Goal: Complete application form

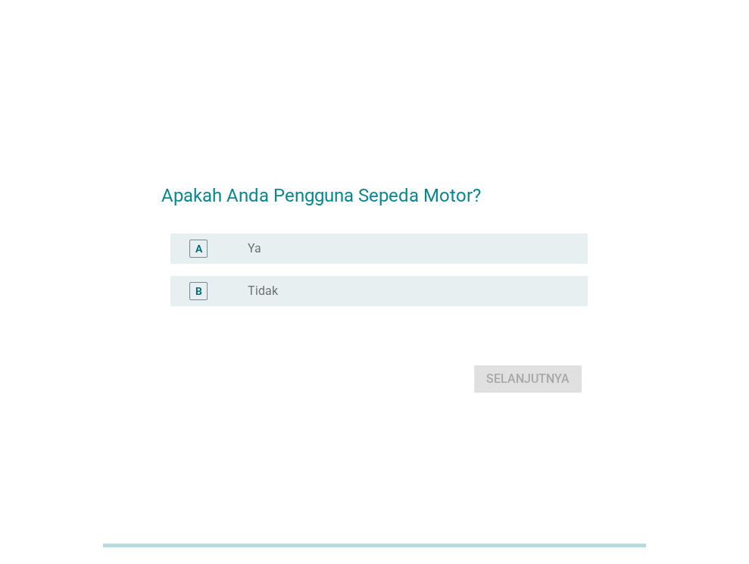
click at [310, 254] on div "radio_button_unchecked Ya" at bounding box center [406, 248] width 316 height 15
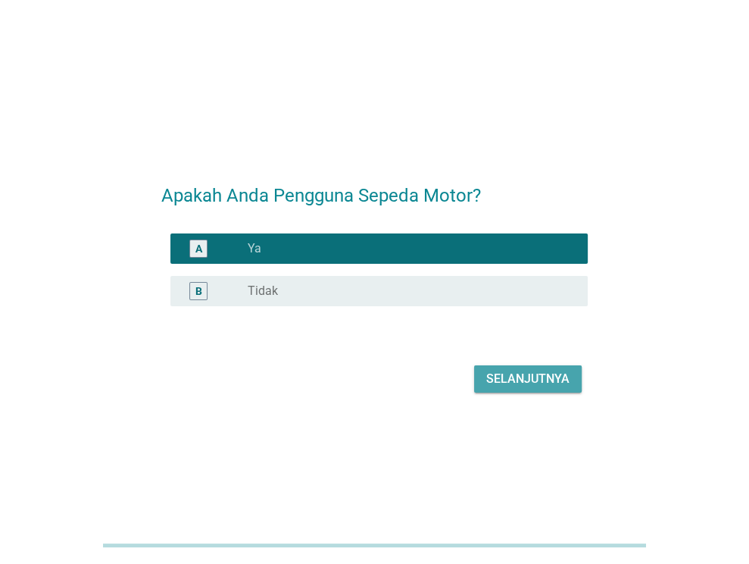
click at [510, 378] on div "Selanjutnya" at bounding box center [527, 379] width 83 height 18
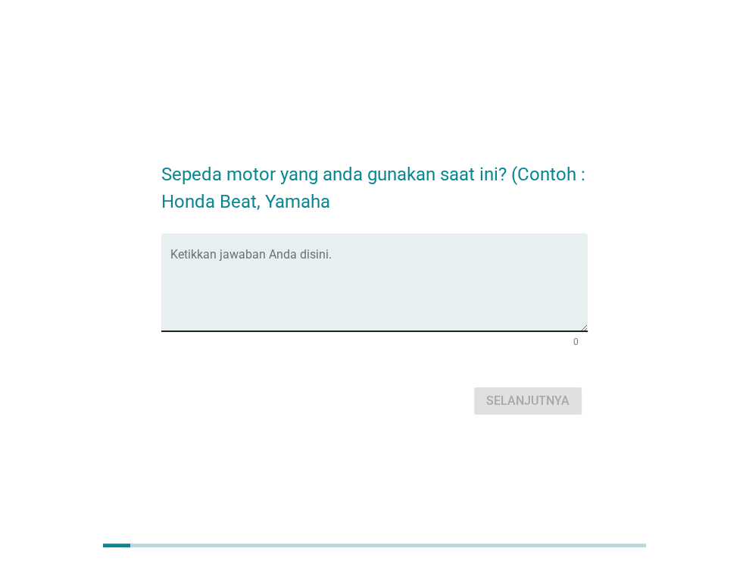
click at [266, 245] on div "Ketikkan jawaban Anda disini." at bounding box center [378, 282] width 417 height 98
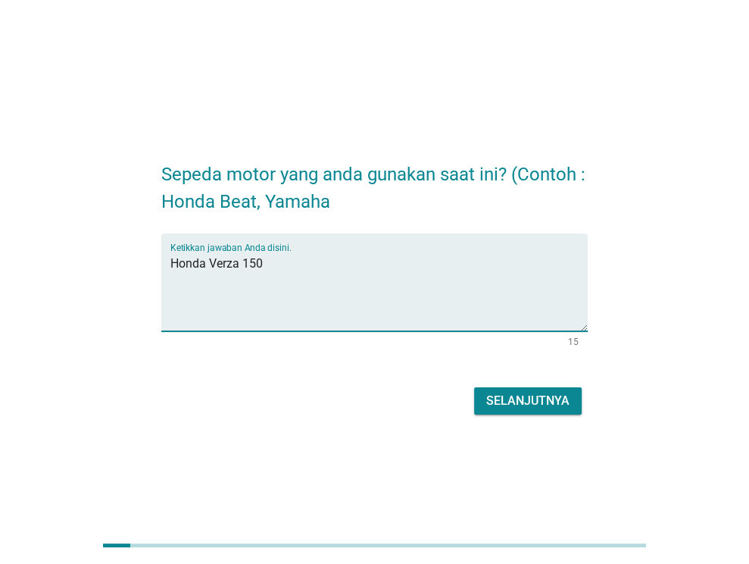
type textarea "Honda Verza 150"
click at [529, 402] on div "Selanjutnya" at bounding box center [527, 401] width 83 height 18
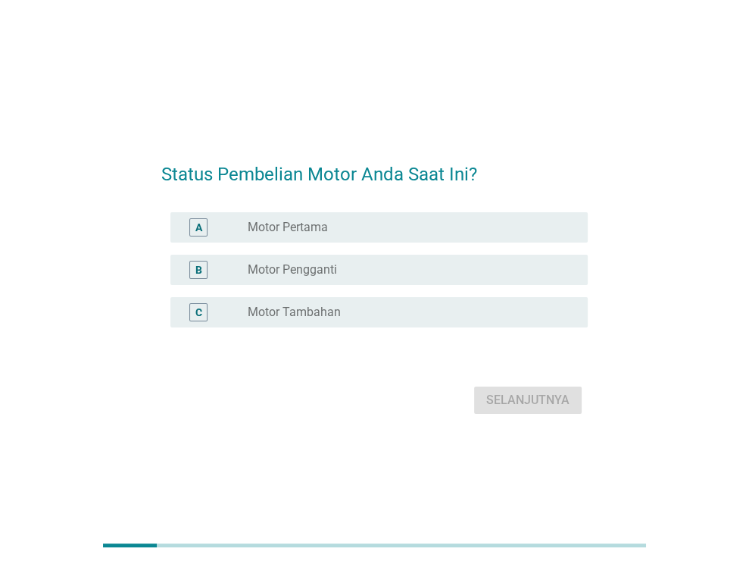
click at [298, 266] on label "Motor Pengganti" at bounding box center [292, 269] width 89 height 15
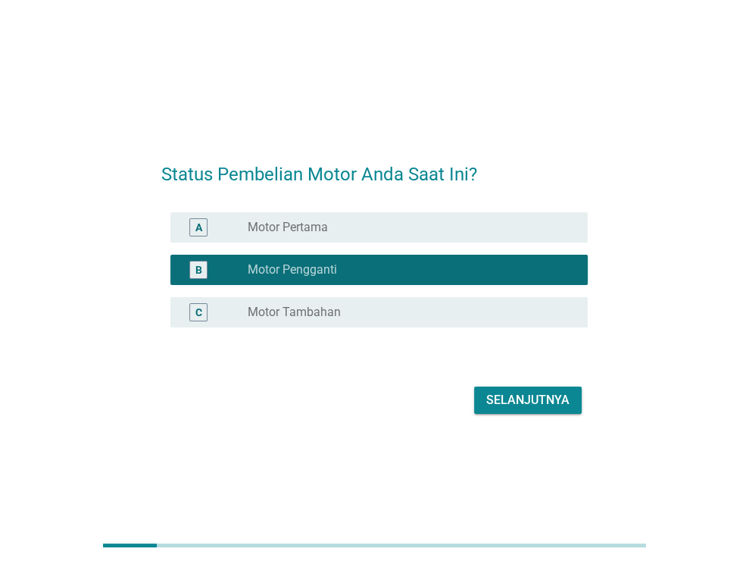
click at [300, 237] on div "A radio_button_unchecked Motor Pertama" at bounding box center [378, 227] width 417 height 30
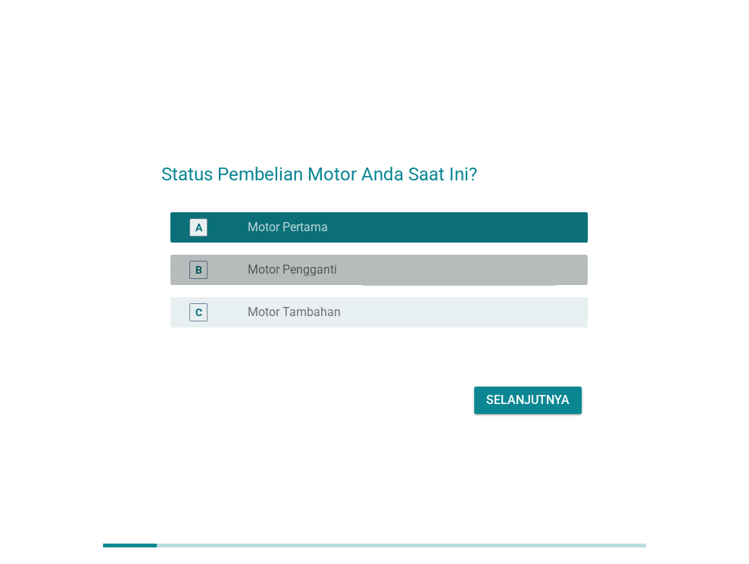
click at [316, 283] on div "B radio_button_unchecked Motor Pengganti" at bounding box center [378, 269] width 417 height 30
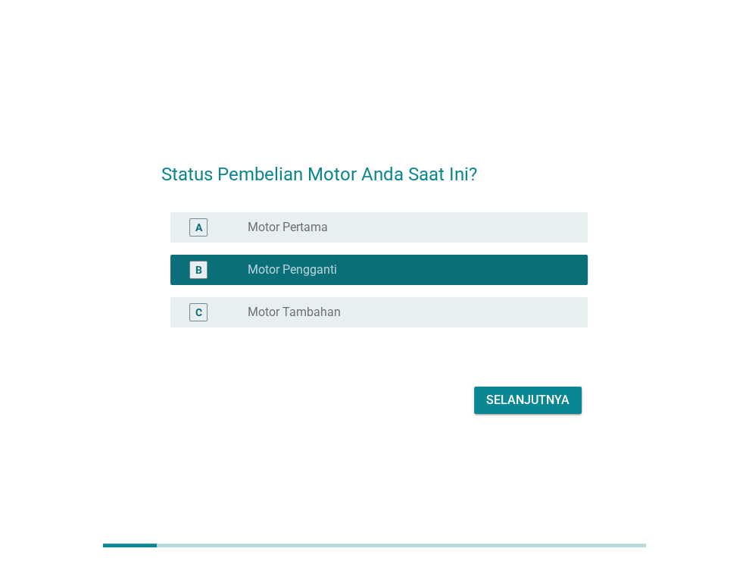
click at [321, 308] on label "Motor Tambahan" at bounding box center [294, 311] width 93 height 15
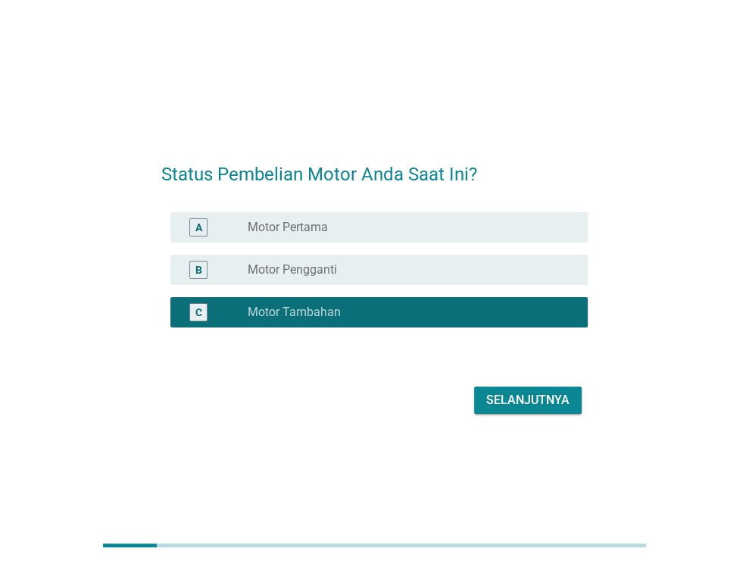
click at [500, 395] on div "Selanjutnya" at bounding box center [527, 400] width 83 height 18
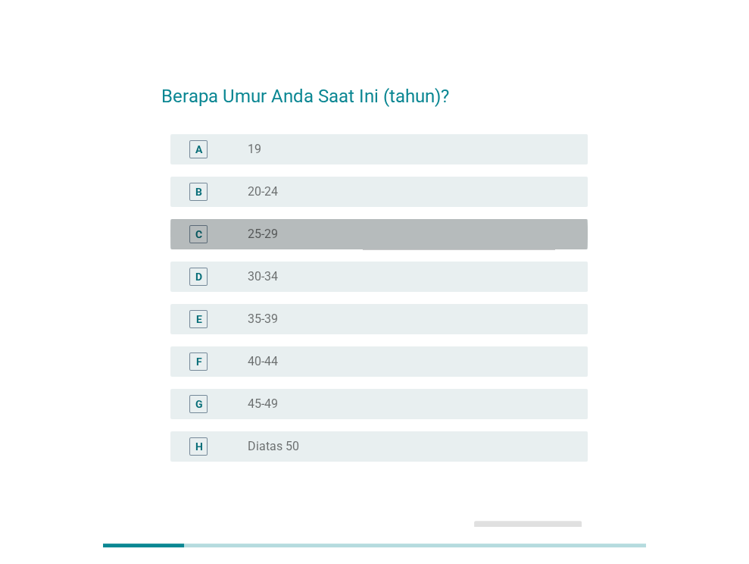
click at [293, 237] on div "radio_button_unchecked 25-29" at bounding box center [406, 233] width 316 height 15
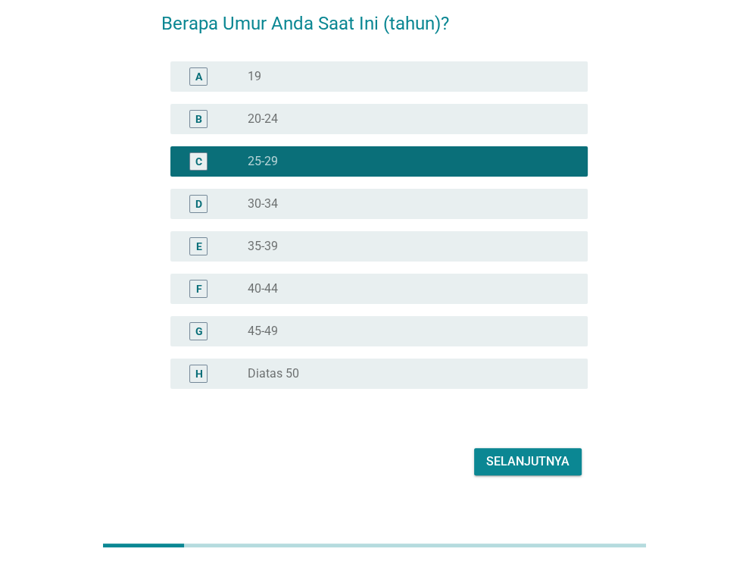
scroll to position [92, 0]
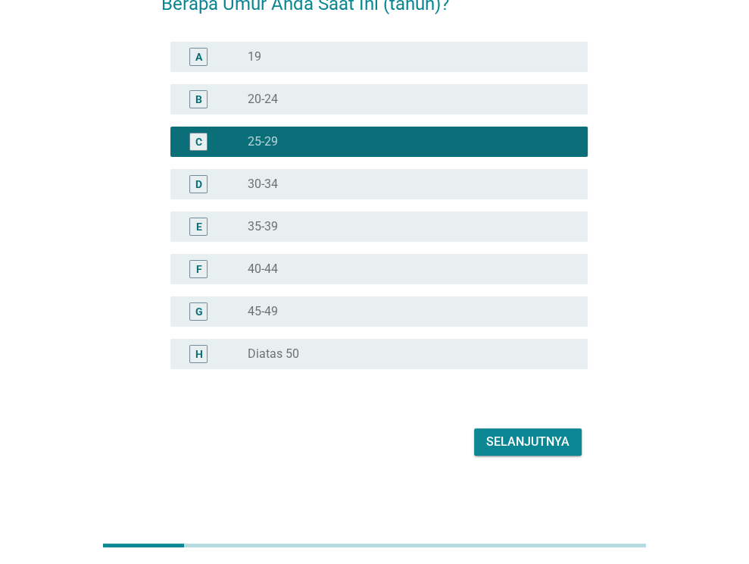
click at [539, 440] on div "Selanjutnya" at bounding box center [527, 441] width 83 height 18
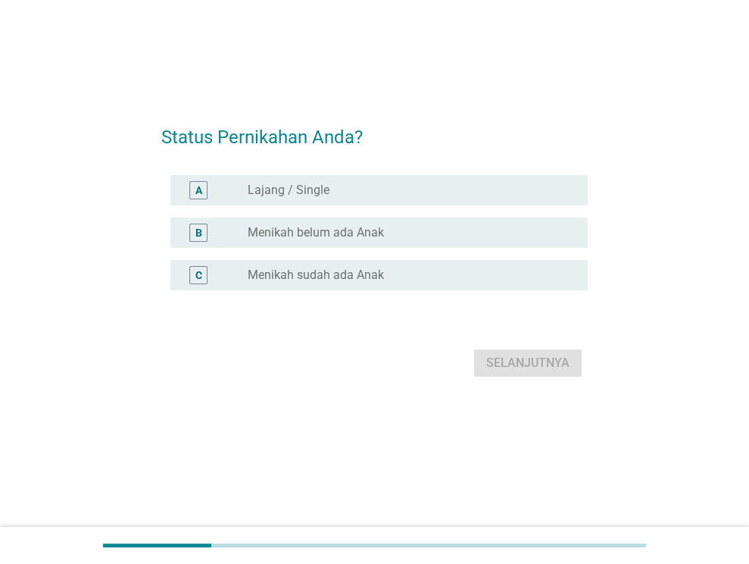
scroll to position [0, 0]
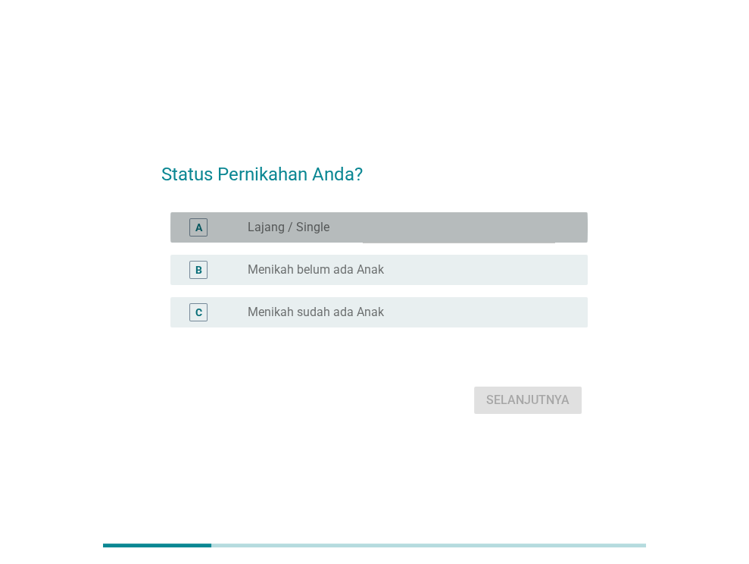
click at [324, 223] on label "Lajang / Single" at bounding box center [289, 227] width 82 height 15
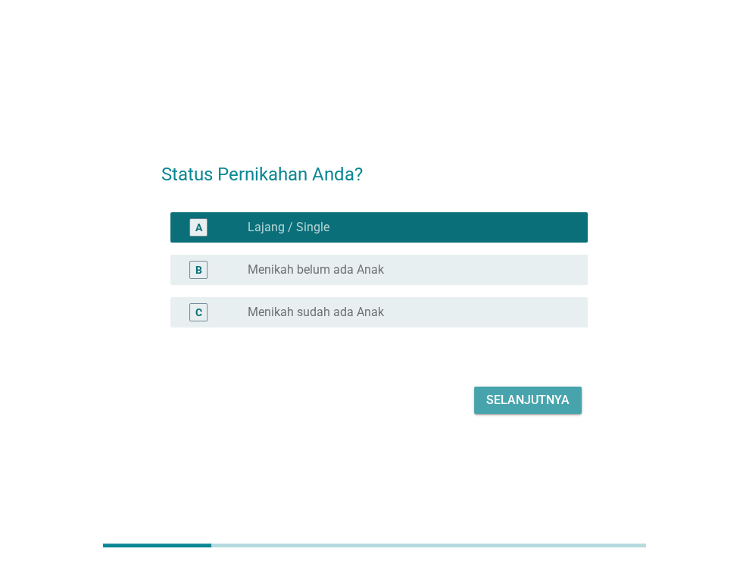
click at [551, 404] on div "Selanjutnya" at bounding box center [527, 400] width 83 height 18
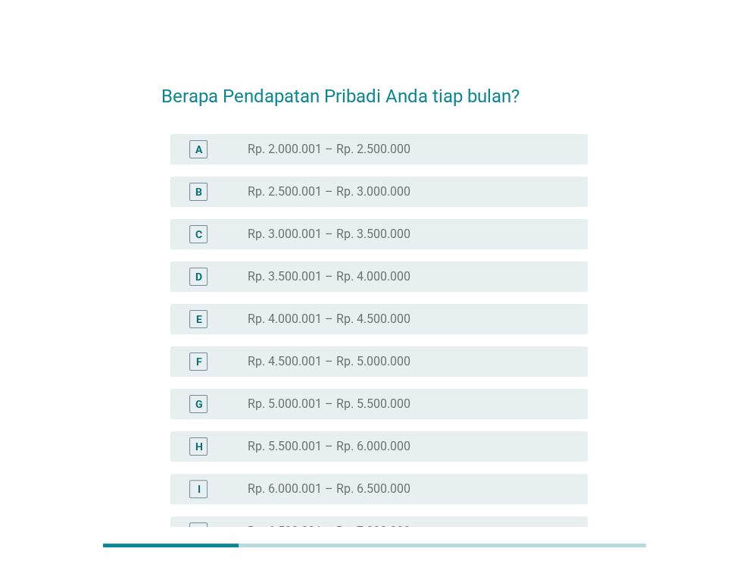
click at [379, 407] on label "Rp. 5.000.001 – Rp. 5.500.000" at bounding box center [329, 403] width 163 height 15
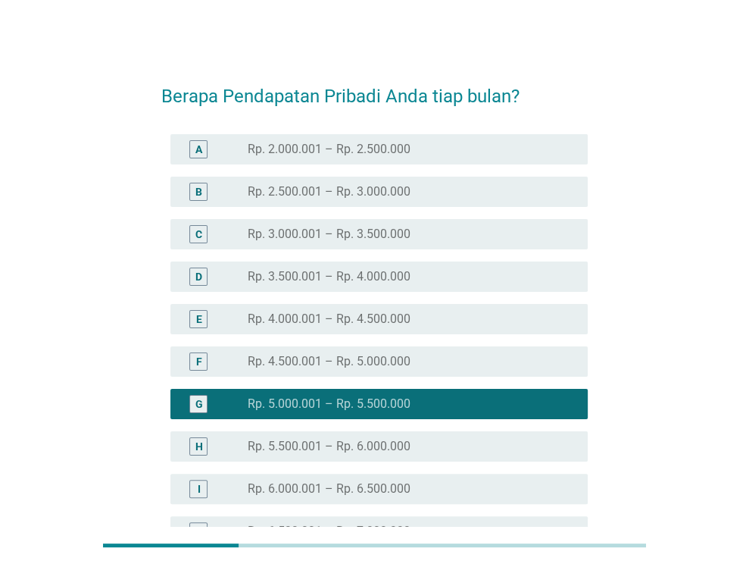
scroll to position [304, 0]
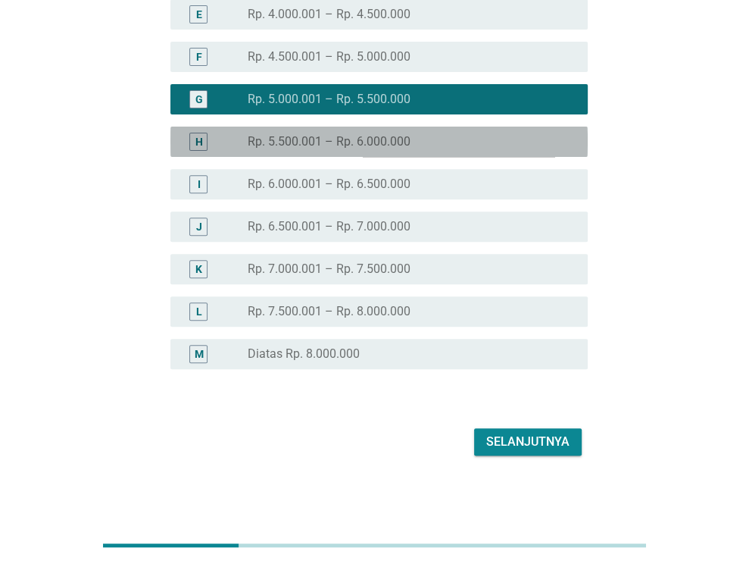
click at [370, 145] on label "Rp. 5.500.001 – Rp. 6.000.000" at bounding box center [329, 141] width 163 height 15
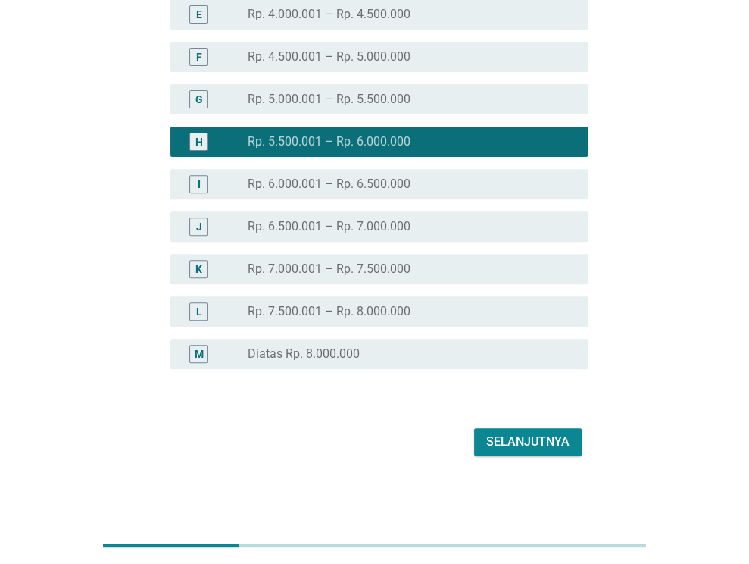
click at [520, 442] on div "Selanjutnya" at bounding box center [527, 441] width 83 height 18
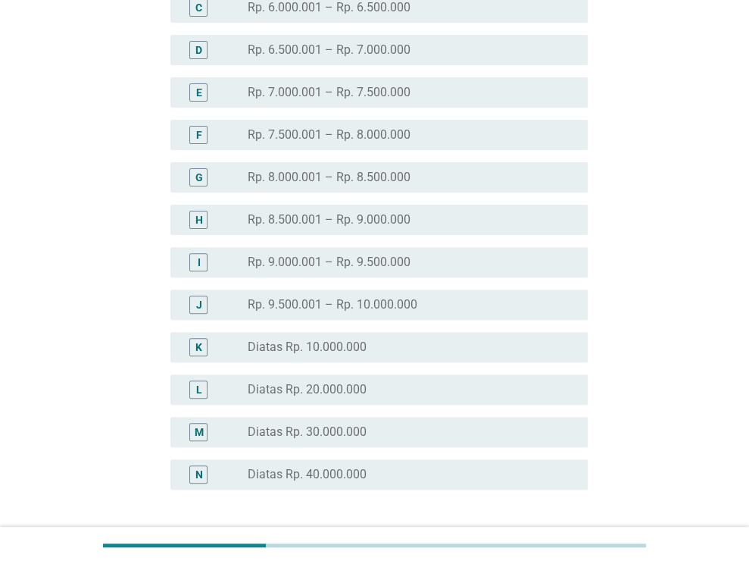
scroll to position [227, 0]
click at [348, 332] on div "K radio_button_unchecked Diatas Rp. 10.000.000" at bounding box center [378, 346] width 417 height 30
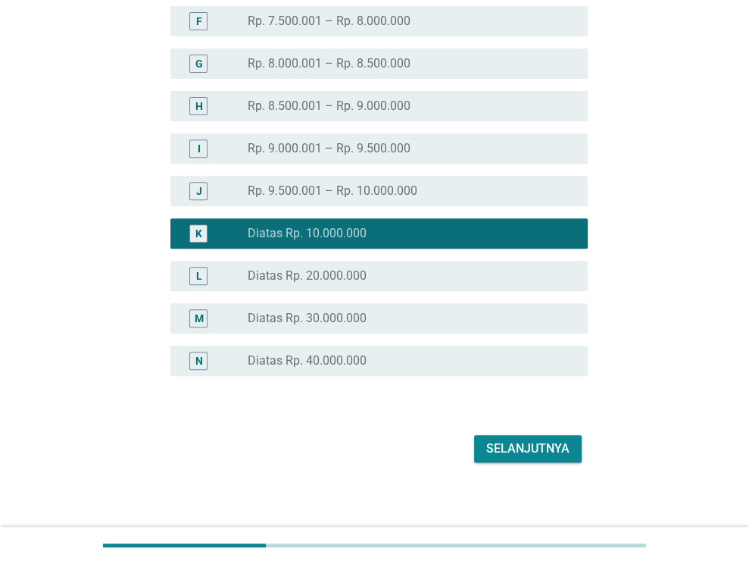
scroll to position [347, 0]
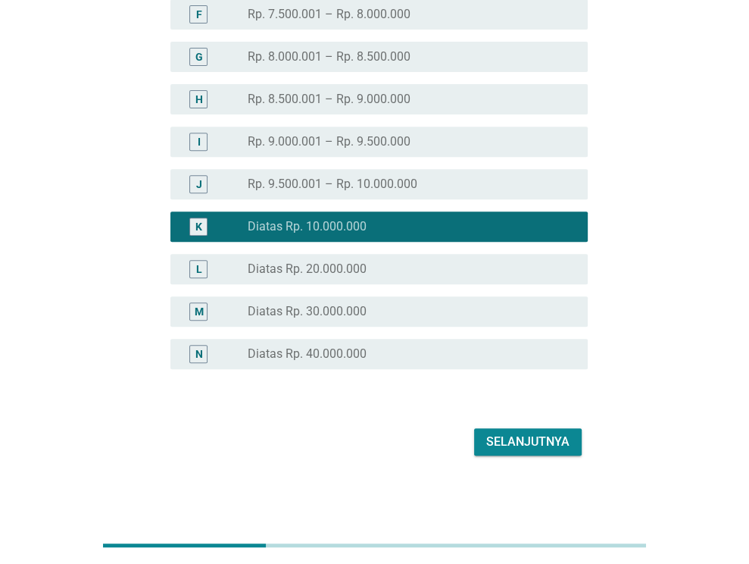
click at [524, 442] on div "Selanjutnya" at bounding box center [527, 441] width 83 height 18
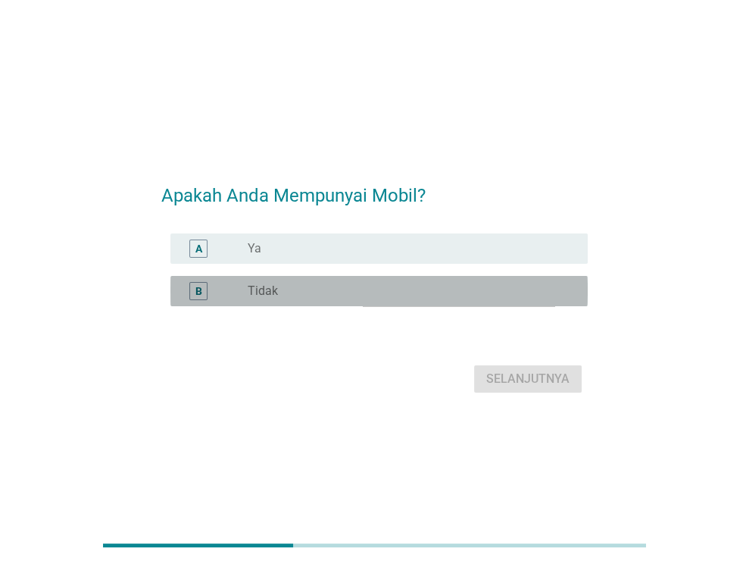
click at [289, 295] on div "radio_button_unchecked Tidak" at bounding box center [406, 290] width 316 height 15
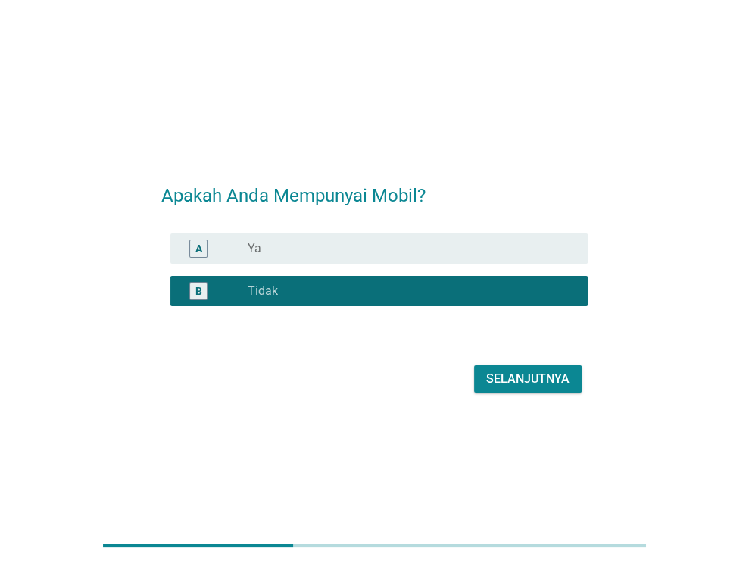
click at [536, 376] on div "Selanjutnya" at bounding box center [527, 379] width 83 height 18
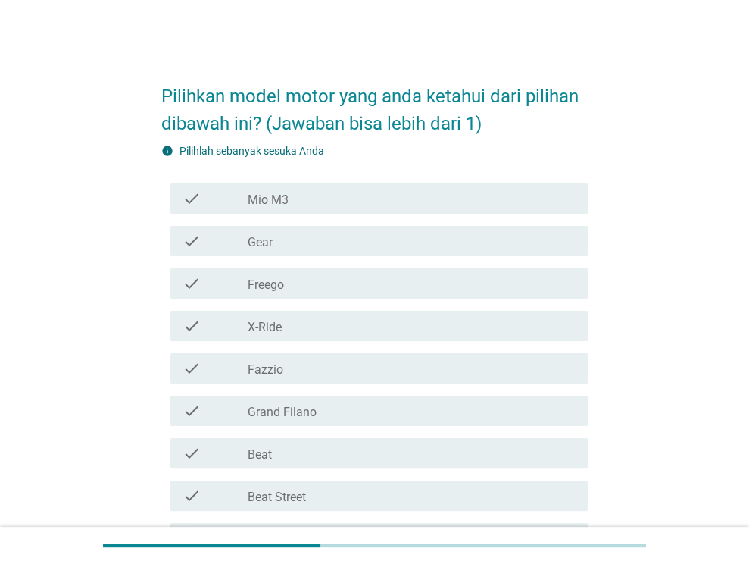
click at [426, 205] on div "check_box_outline_blank Mio M3" at bounding box center [412, 198] width 328 height 18
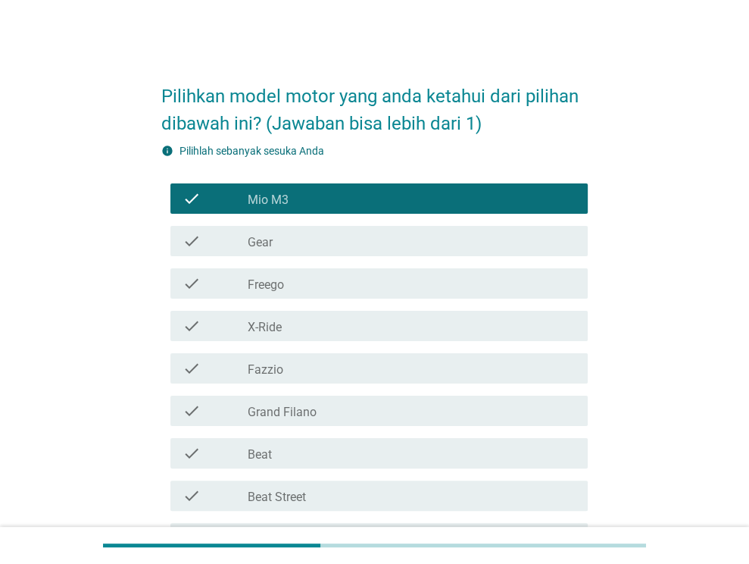
click at [418, 298] on div "check check_box_outline_blank Freego" at bounding box center [378, 283] width 417 height 30
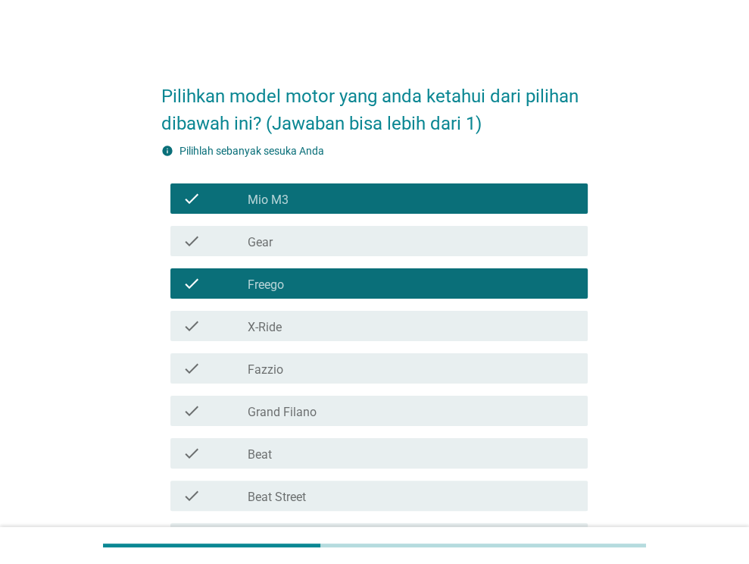
click at [411, 331] on div "check_box_outline_blank X-Ride" at bounding box center [412, 326] width 328 height 18
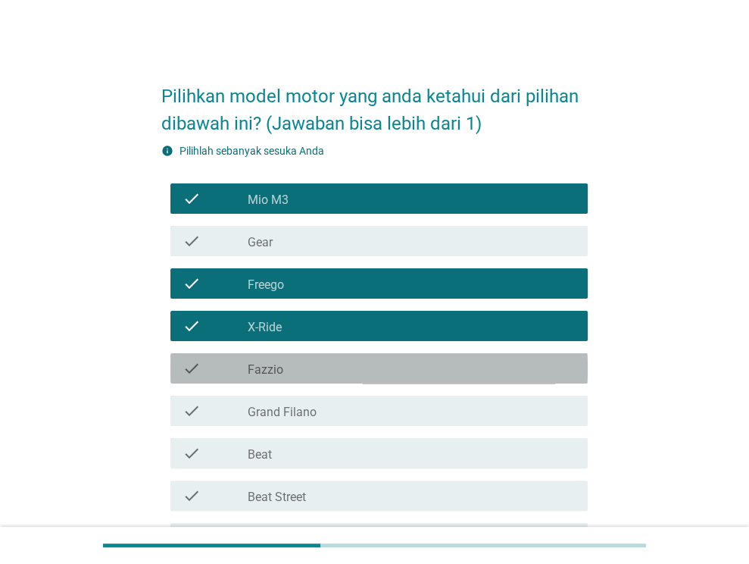
click at [403, 368] on div "check_box_outline_blank Fazzio" at bounding box center [412, 368] width 328 height 18
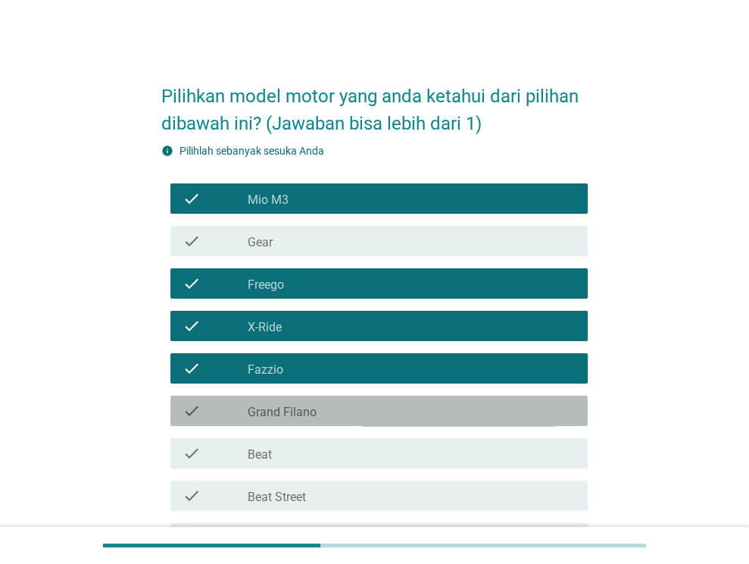
click at [394, 405] on div "check_box_outline_blank Grand Filano" at bounding box center [412, 410] width 328 height 18
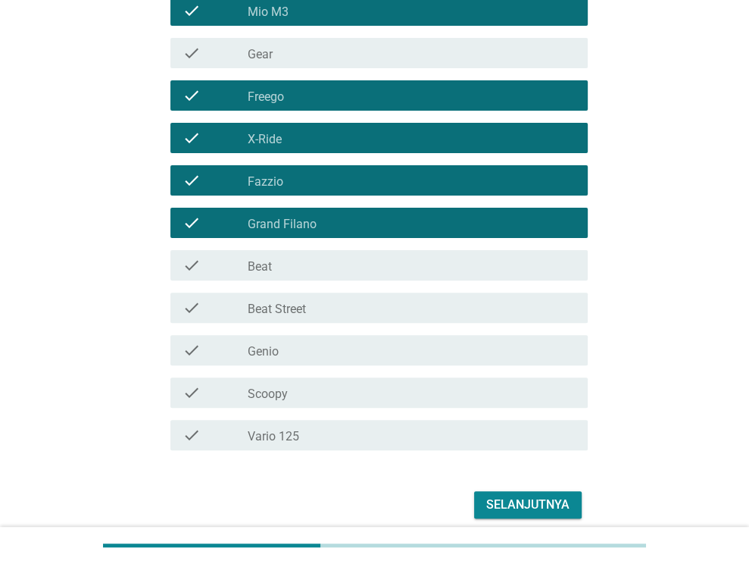
scroll to position [227, 0]
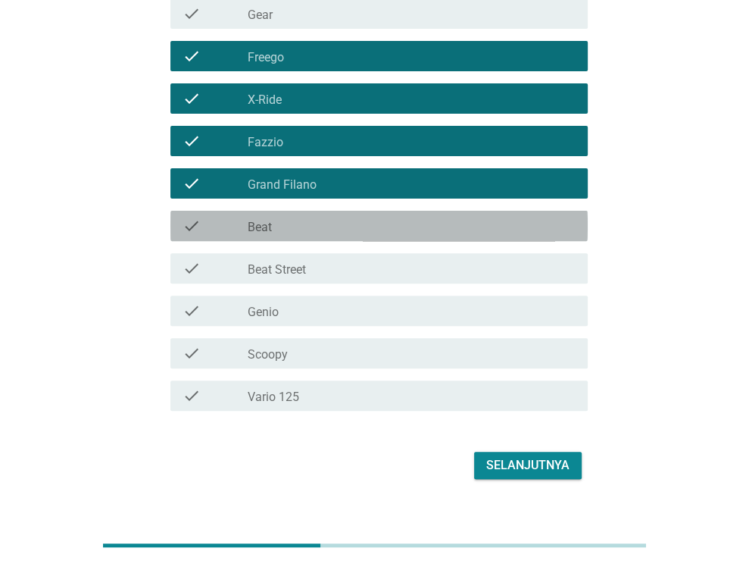
click at [306, 231] on div "check_box_outline_blank Beat" at bounding box center [412, 226] width 328 height 18
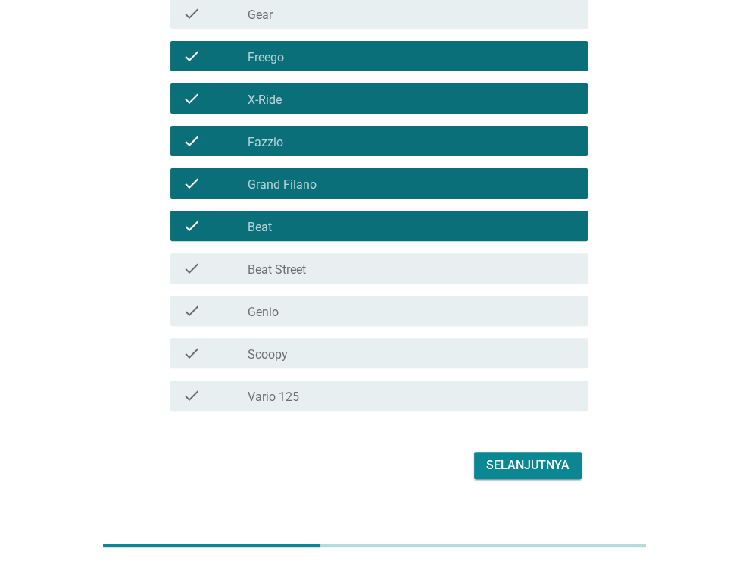
click at [300, 276] on label "Beat Street" at bounding box center [277, 269] width 58 height 15
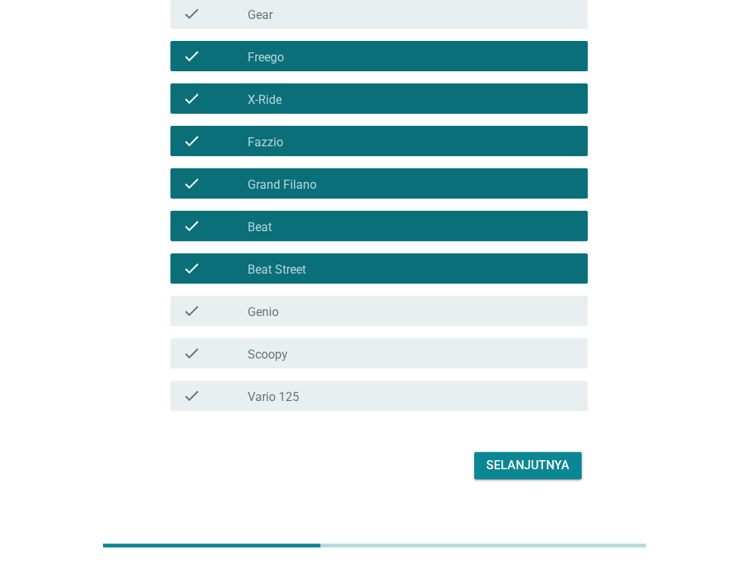
click at [303, 308] on div "check_box_outline_blank Genio" at bounding box center [412, 310] width 328 height 18
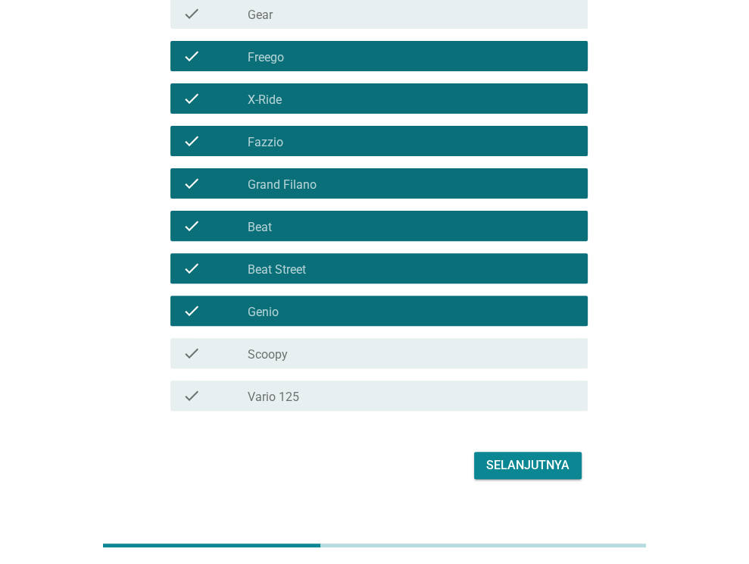
click at [303, 350] on div "check_box_outline_blank Scoopy" at bounding box center [412, 353] width 328 height 18
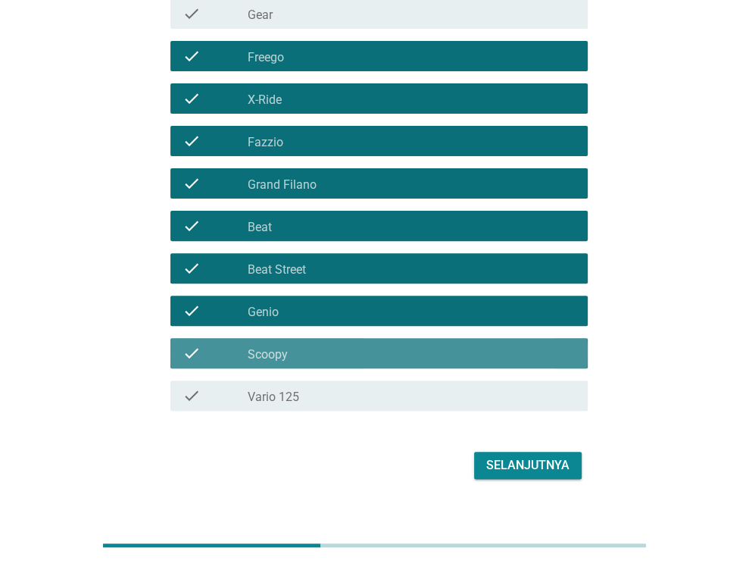
click at [303, 384] on div "check check_box_outline_blank Vario 125" at bounding box center [378, 395] width 417 height 30
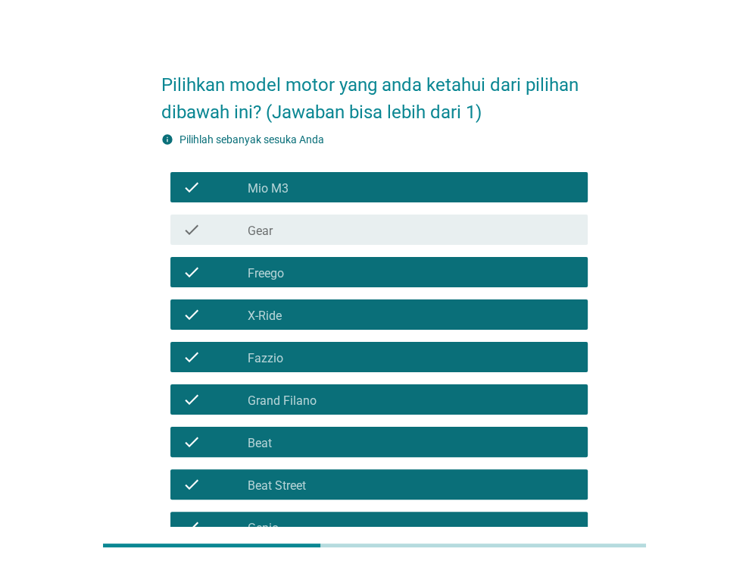
scroll to position [0, 0]
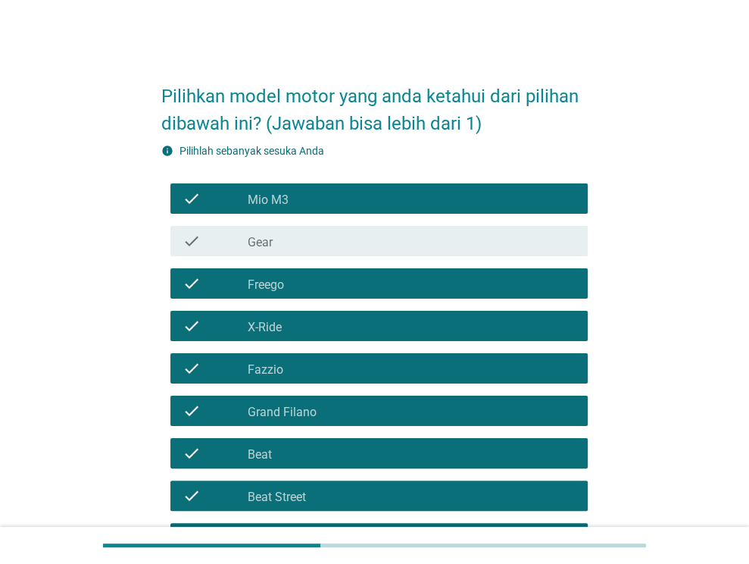
click at [286, 251] on div "check check_box_outline_blank Gear" at bounding box center [378, 241] width 417 height 30
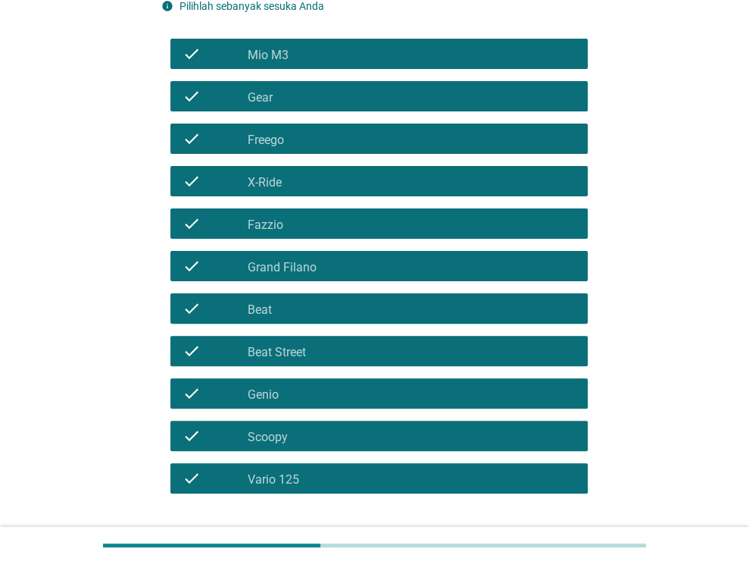
scroll to position [251, 0]
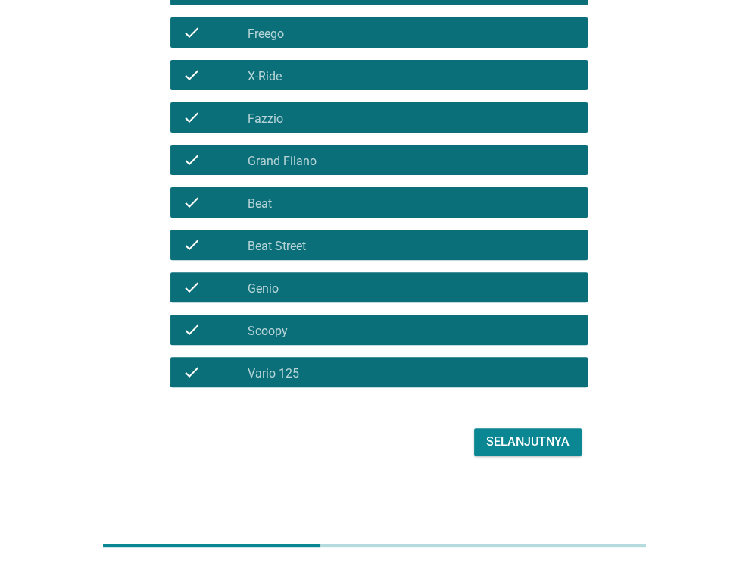
click at [527, 442] on div "Selanjutnya" at bounding box center [527, 441] width 83 height 18
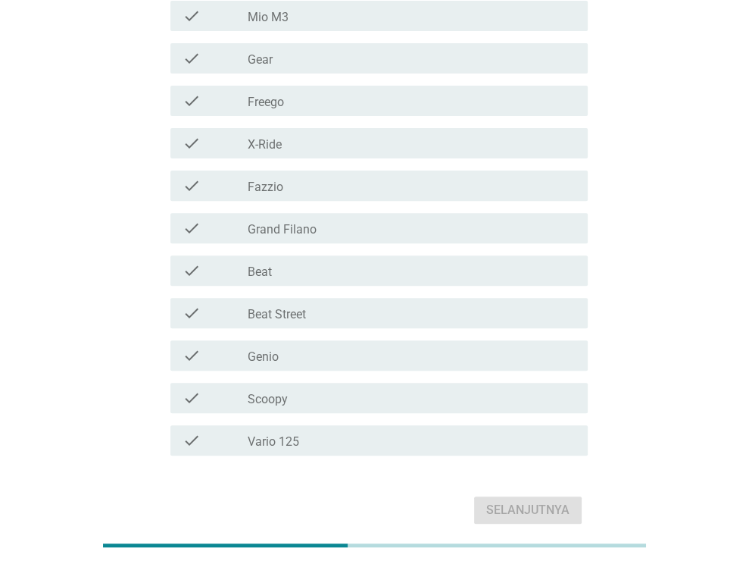
scroll to position [284, 0]
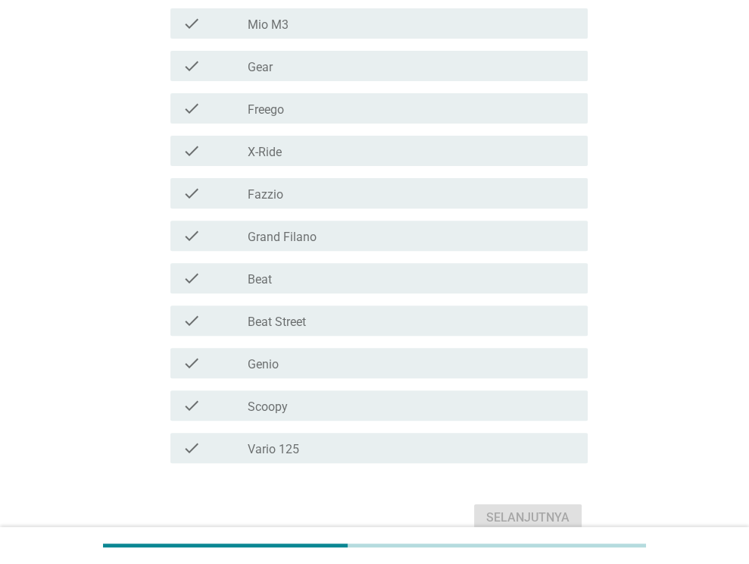
click at [283, 197] on div "check_box_outline_blank Fazzio" at bounding box center [412, 193] width 328 height 18
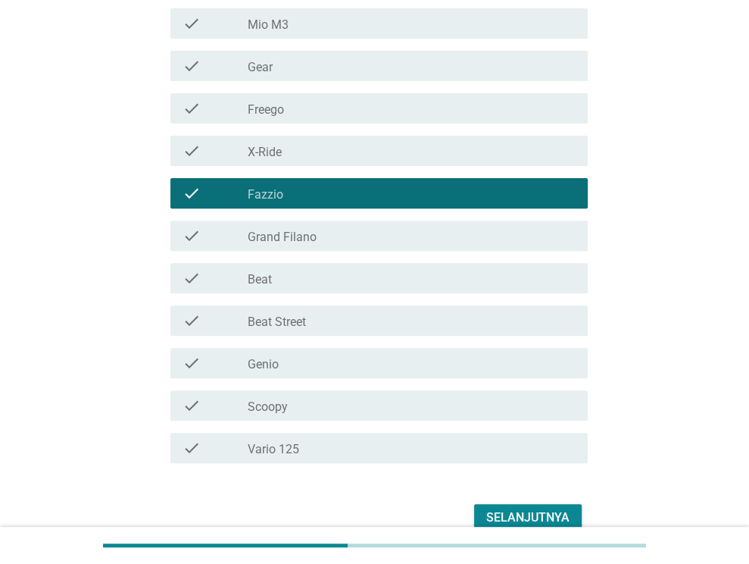
click at [282, 446] on label "Vario 125" at bounding box center [274, 449] width 52 height 15
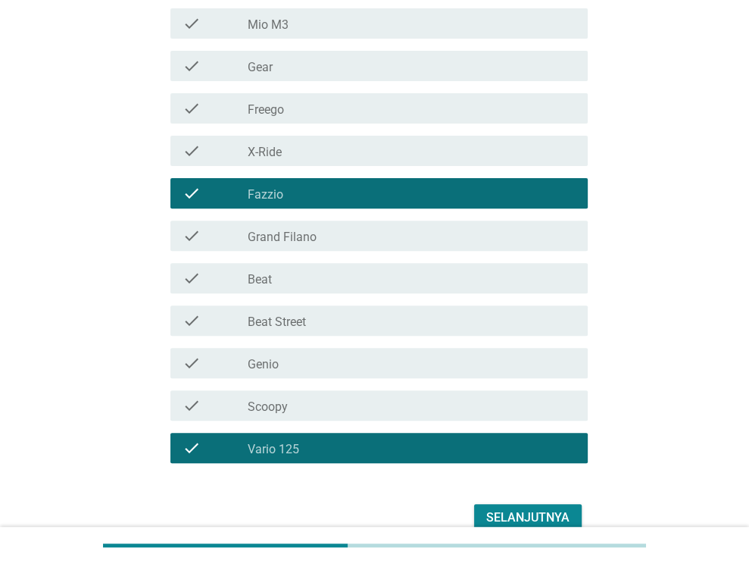
click at [289, 406] on div "check_box_outline_blank Scoopy" at bounding box center [412, 405] width 328 height 18
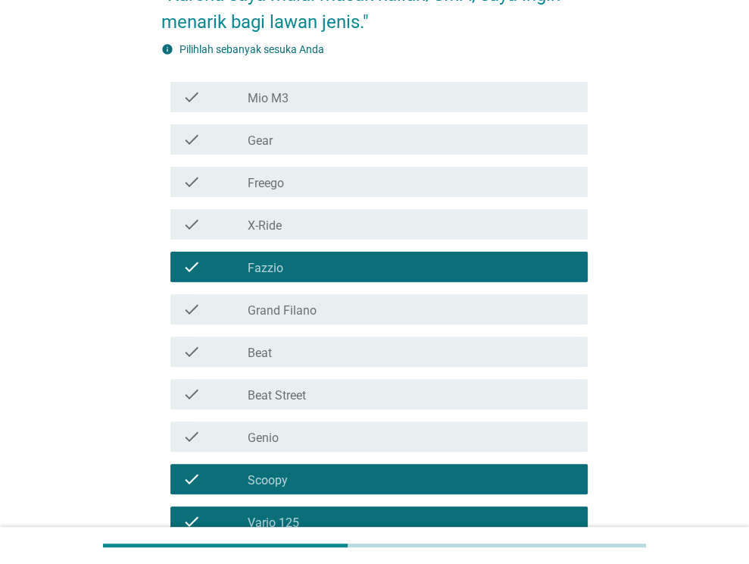
scroll to position [208, 0]
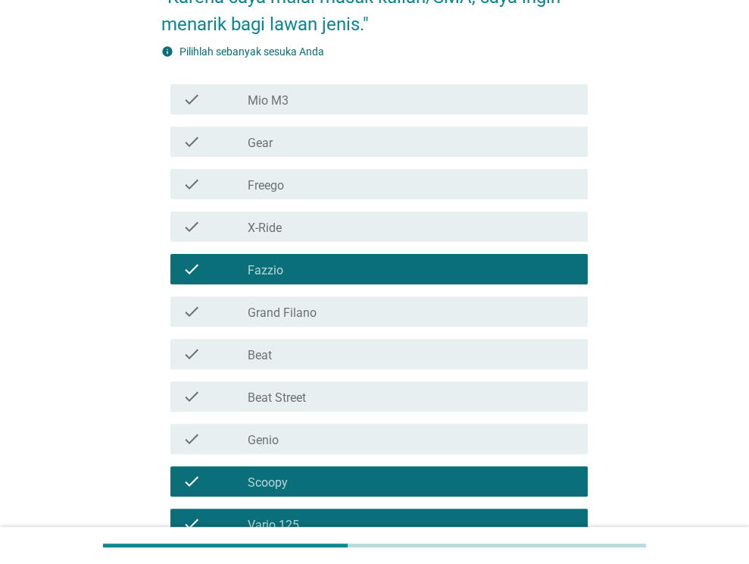
click at [333, 309] on div "check_box_outline_blank Grand Filano" at bounding box center [412, 311] width 328 height 18
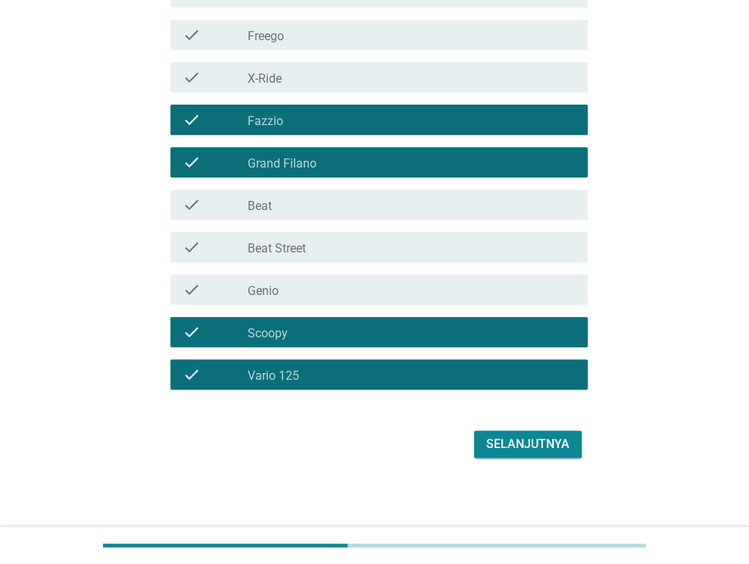
scroll to position [360, 0]
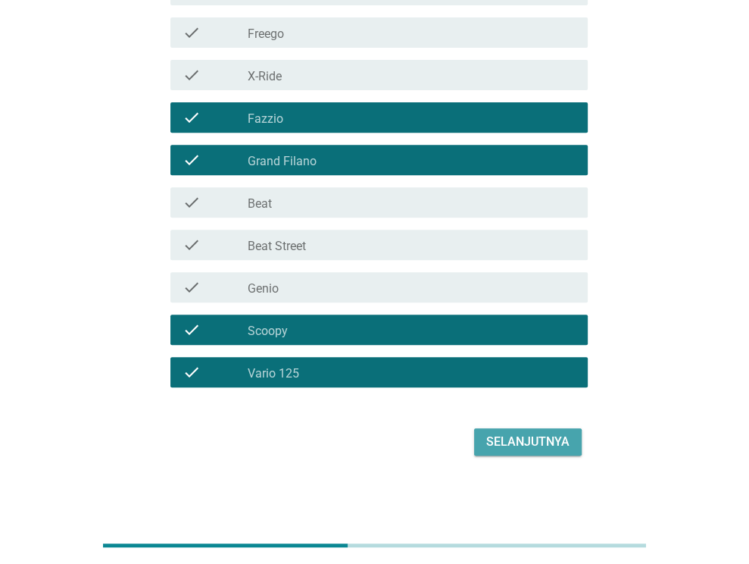
click at [538, 446] on div "Selanjutnya" at bounding box center [527, 441] width 83 height 18
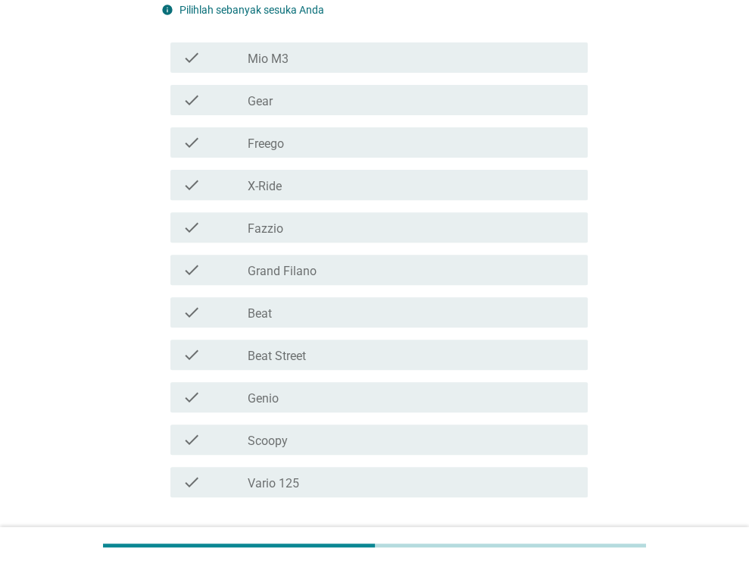
scroll to position [303, 0]
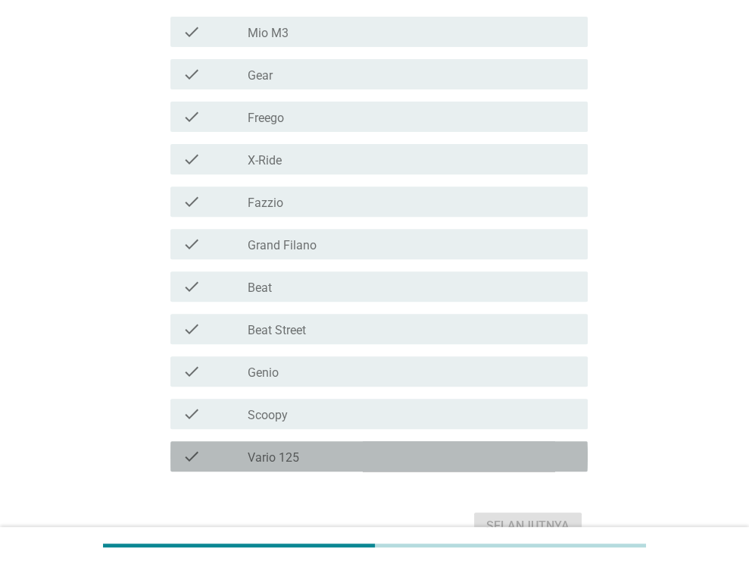
click at [267, 454] on label "Vario 125" at bounding box center [274, 457] width 52 height 15
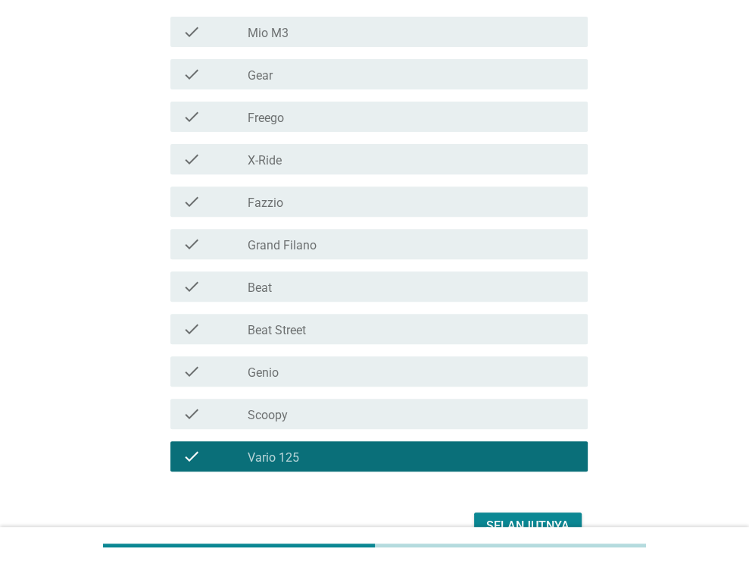
click at [277, 287] on div "check_box_outline_blank Beat" at bounding box center [412, 286] width 328 height 18
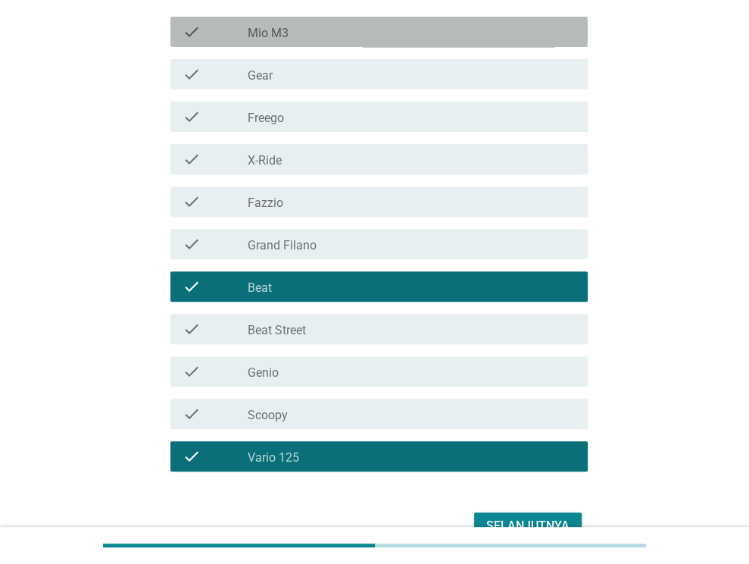
click at [285, 35] on label "Mio M3" at bounding box center [268, 33] width 41 height 15
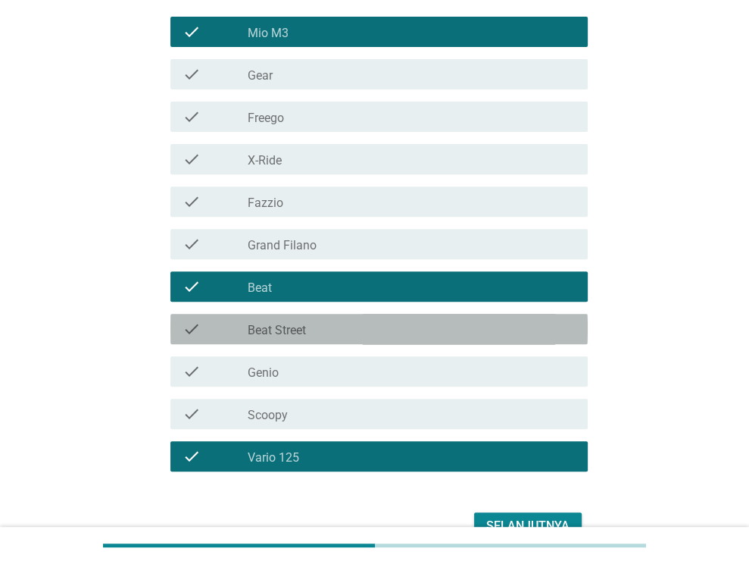
click at [276, 333] on label "Beat Street" at bounding box center [277, 330] width 58 height 15
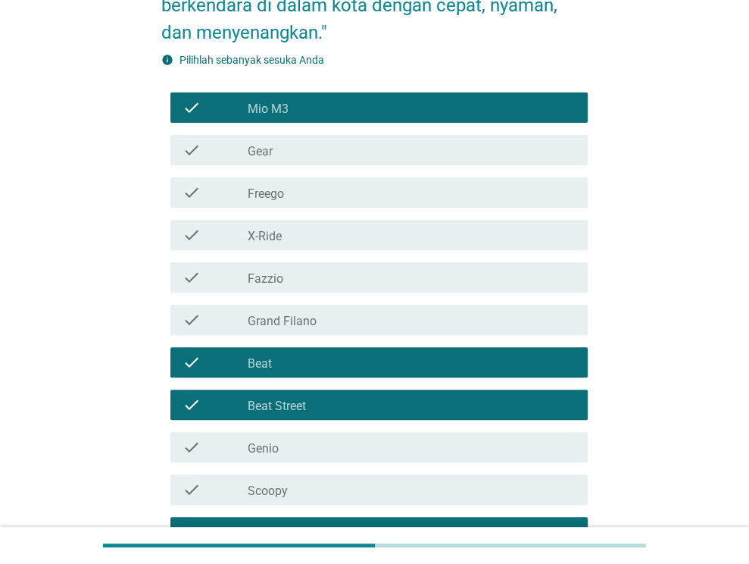
scroll to position [227, 0]
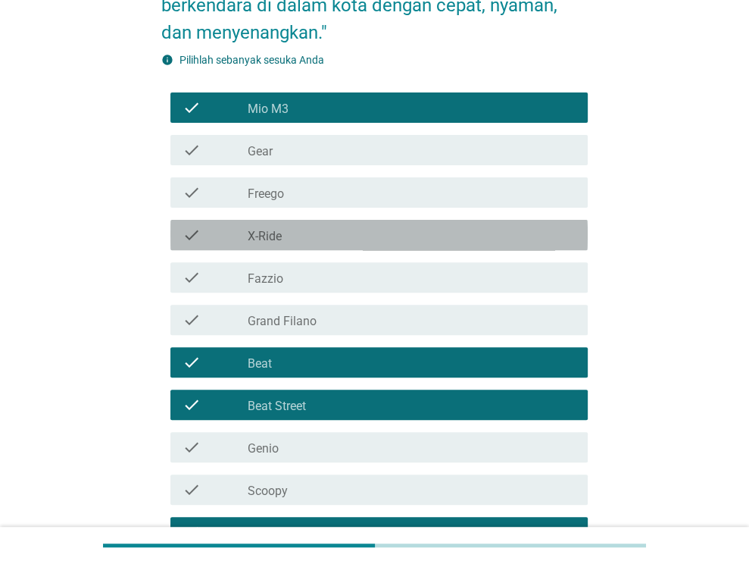
click at [364, 239] on div "check_box_outline_blank X-Ride" at bounding box center [412, 235] width 328 height 18
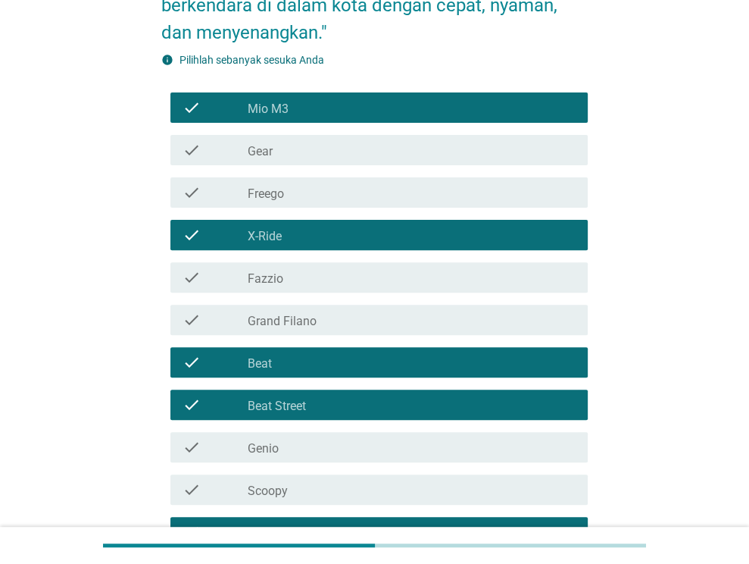
click at [366, 236] on div "check_box_outline_blank X-Ride" at bounding box center [412, 235] width 328 height 18
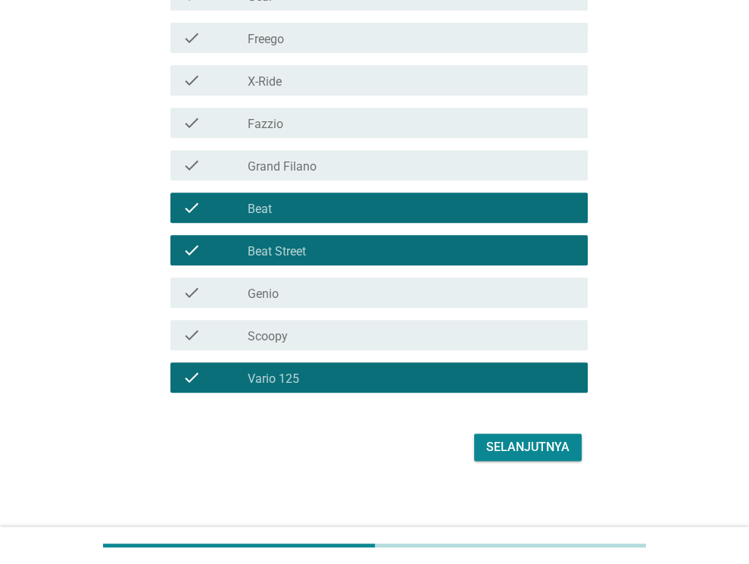
scroll to position [387, 0]
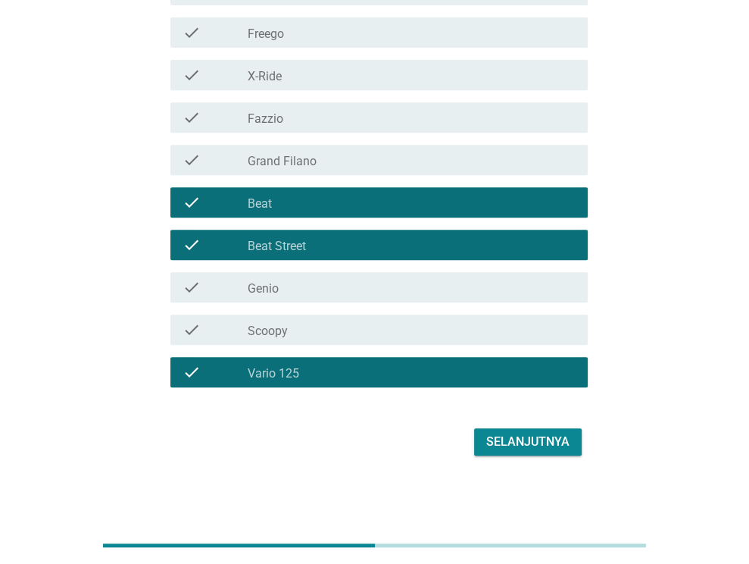
click at [557, 448] on div "Selanjutnya" at bounding box center [527, 441] width 83 height 18
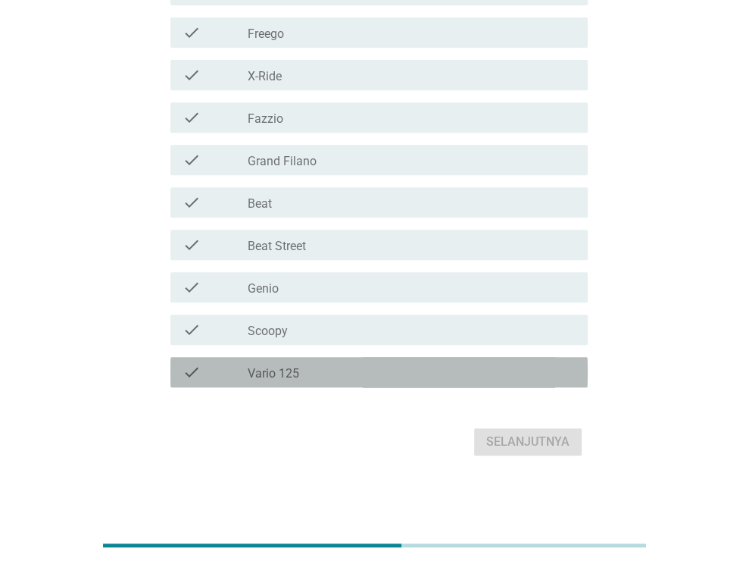
click at [270, 379] on label "Vario 125" at bounding box center [274, 373] width 52 height 15
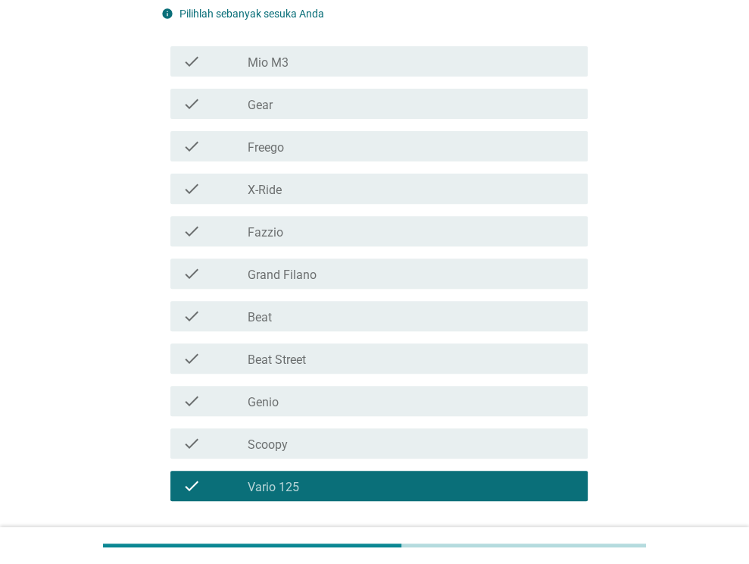
scroll to position [379, 0]
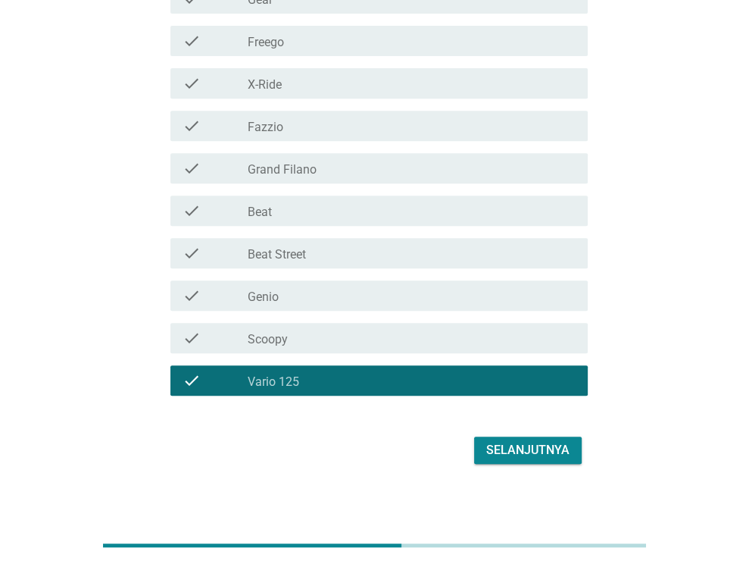
click at [258, 208] on label "Beat" at bounding box center [260, 212] width 24 height 15
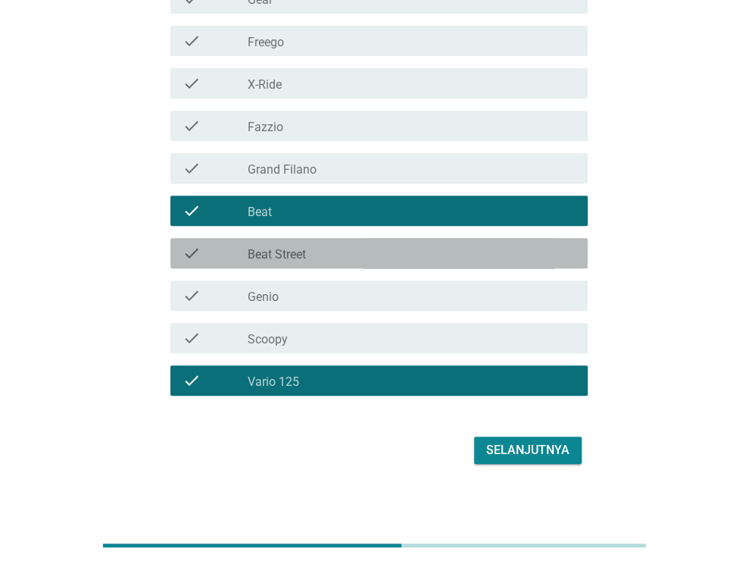
click at [289, 239] on div "check check_box_outline_blank Beat Street" at bounding box center [378, 253] width 417 height 30
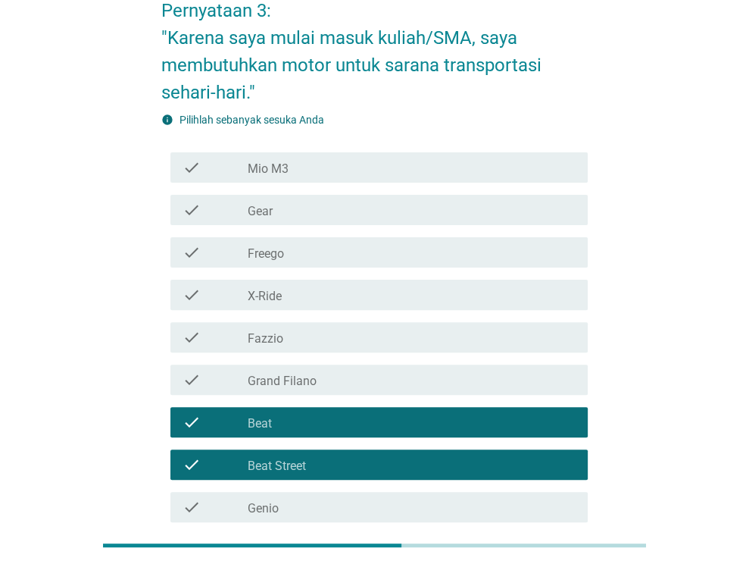
scroll to position [151, 0]
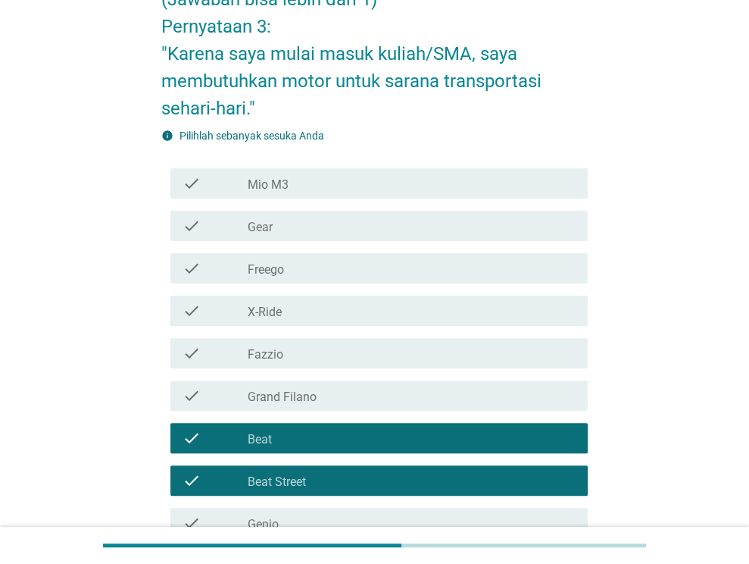
click at [292, 266] on div "check_box_outline_blank Freego" at bounding box center [412, 268] width 328 height 18
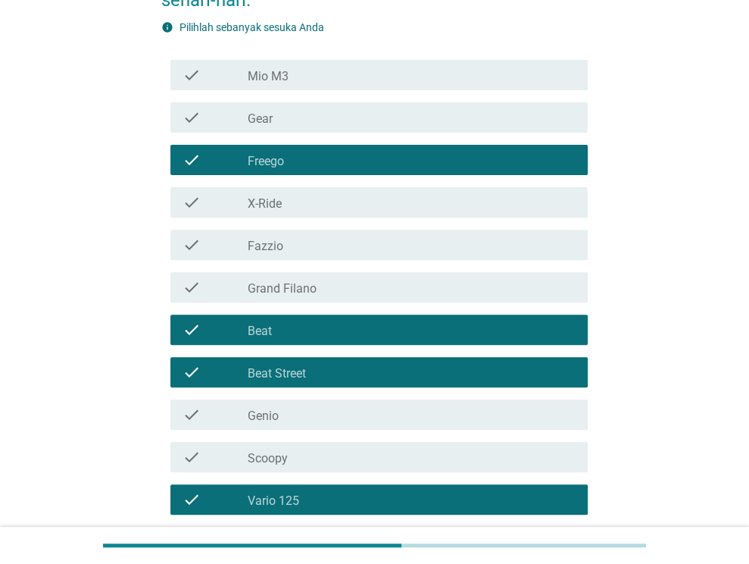
scroll to position [387, 0]
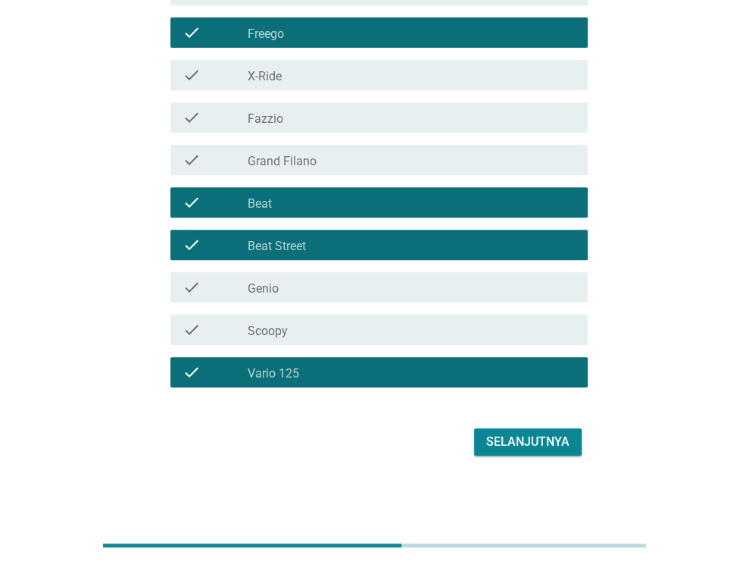
click at [519, 438] on div "Selanjutnya" at bounding box center [527, 441] width 83 height 18
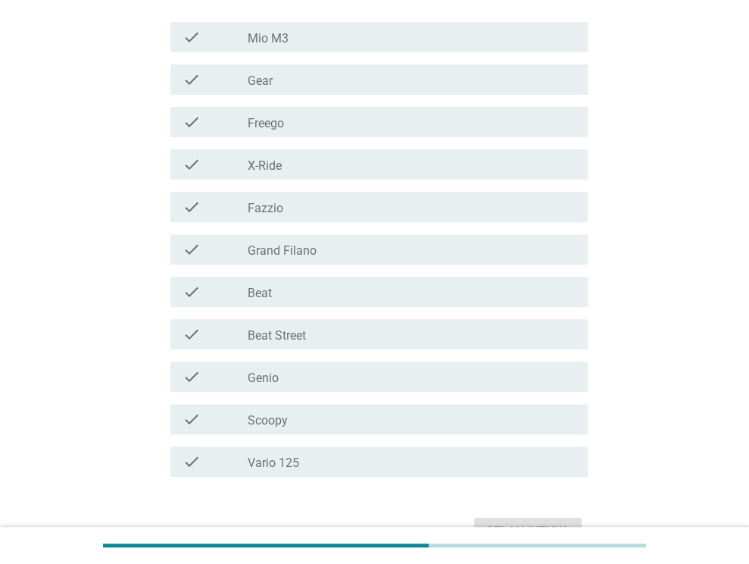
scroll to position [303, 0]
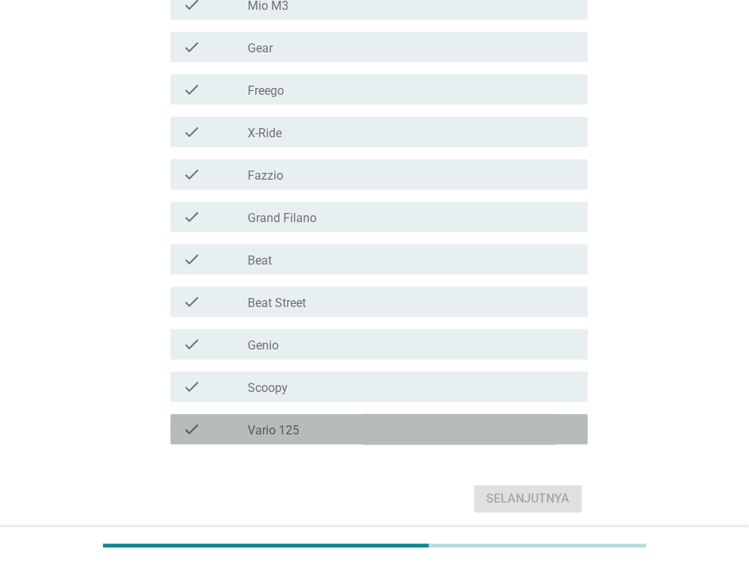
click at [309, 429] on div "check_box_outline_blank Vario 125" at bounding box center [412, 429] width 328 height 18
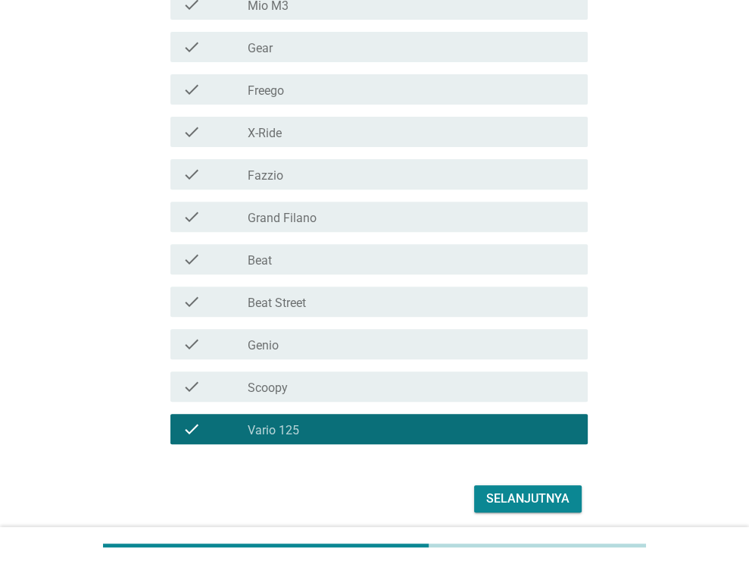
click at [507, 499] on div "Selanjutnya" at bounding box center [527, 498] width 83 height 18
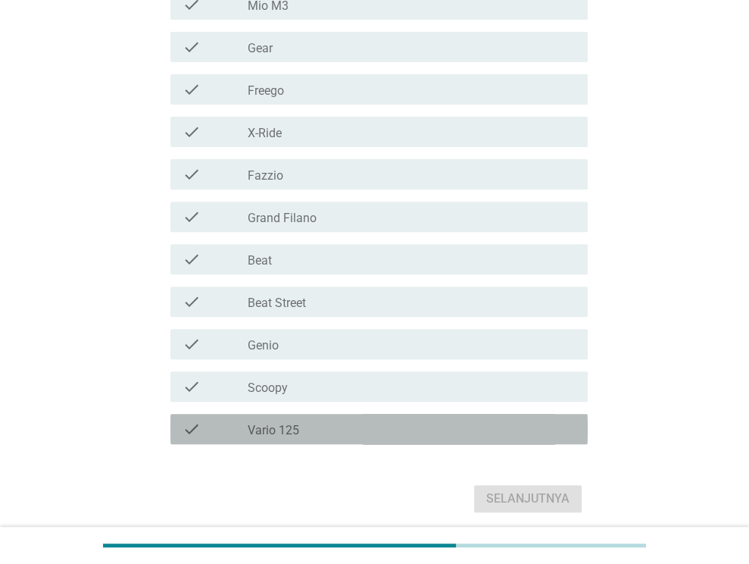
click at [291, 426] on label "Vario 125" at bounding box center [274, 430] width 52 height 15
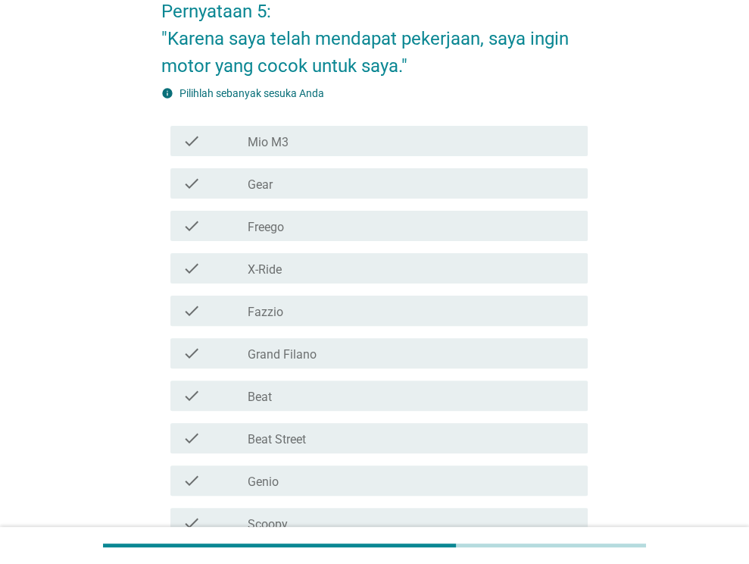
scroll to position [151, 0]
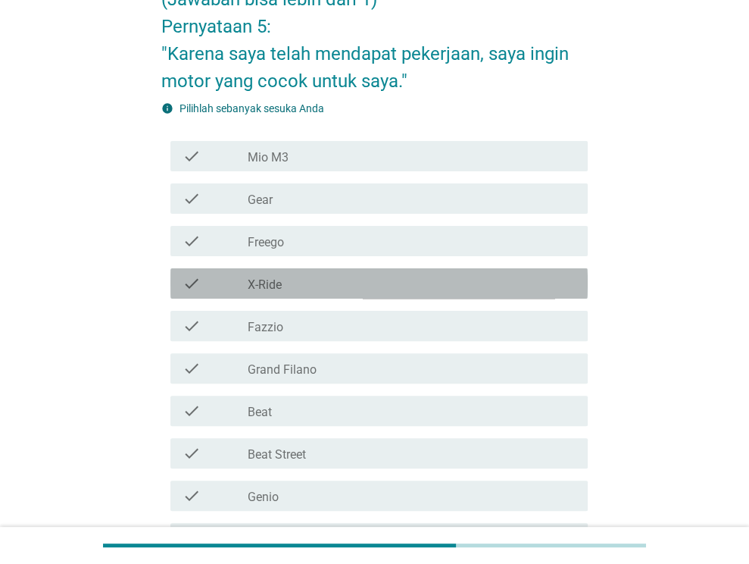
click at [263, 282] on label "X-Ride" at bounding box center [265, 284] width 34 height 15
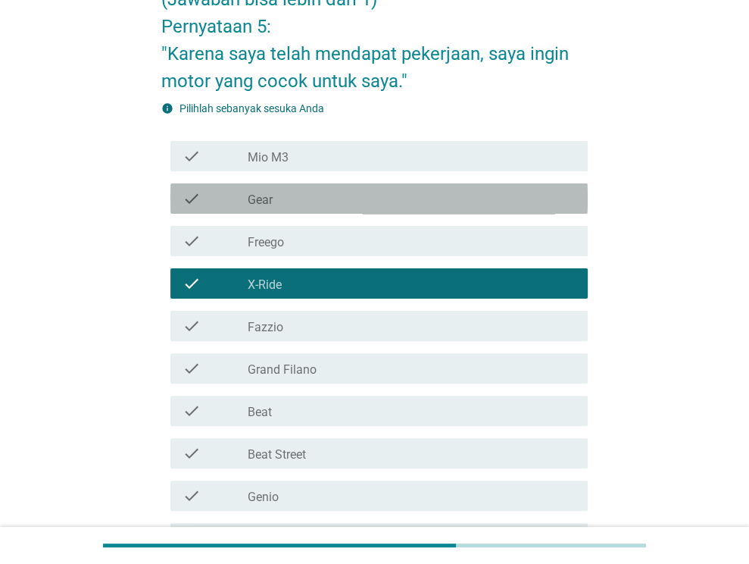
click at [296, 201] on div "check_box_outline_blank Gear" at bounding box center [412, 198] width 328 height 18
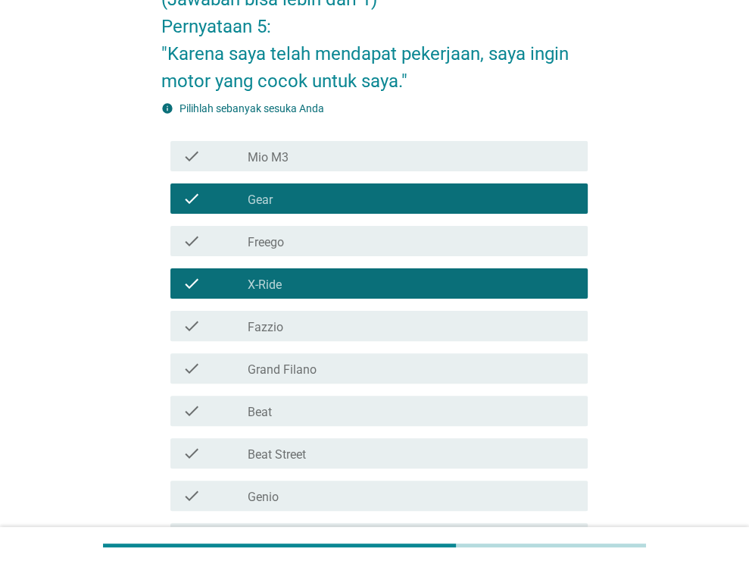
click at [328, 170] on div "check check_box_outline_blank Mio M3" at bounding box center [378, 156] width 417 height 30
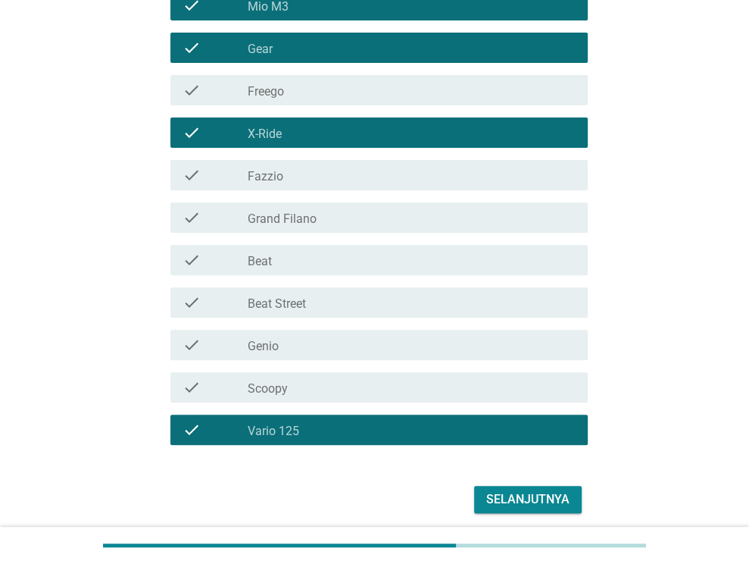
scroll to position [303, 0]
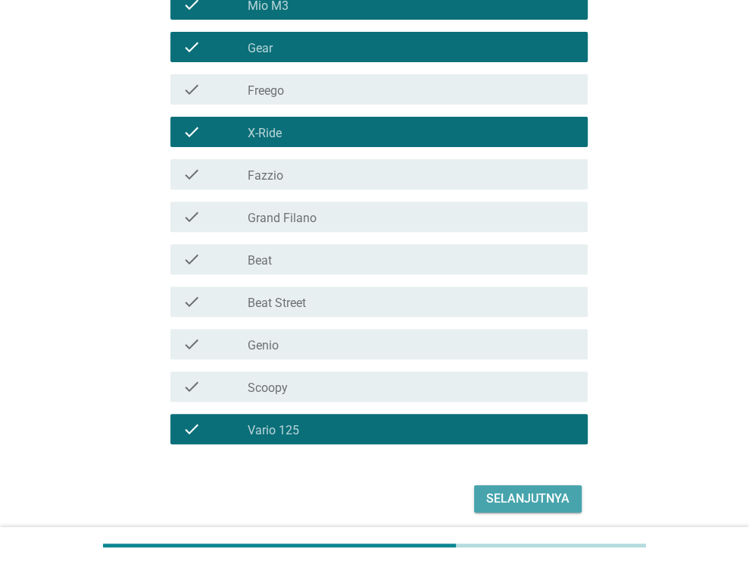
click at [517, 485] on button "Selanjutnya" at bounding box center [528, 498] width 108 height 27
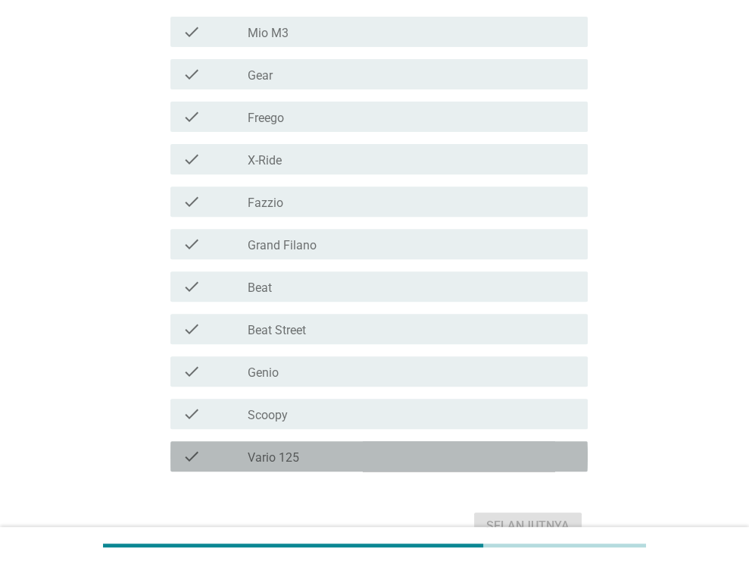
click at [308, 466] on div "check check_box_outline_blank Vario 125" at bounding box center [378, 456] width 417 height 30
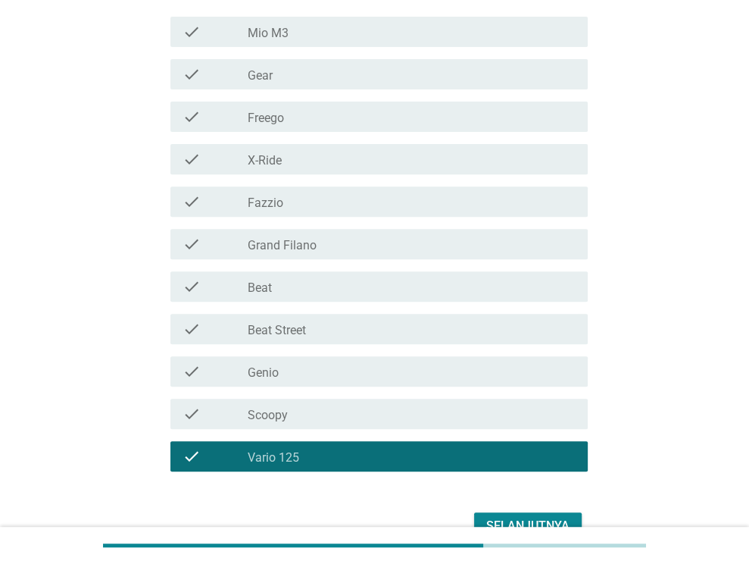
click at [301, 70] on div "check_box_outline_blank Gear" at bounding box center [412, 74] width 328 height 18
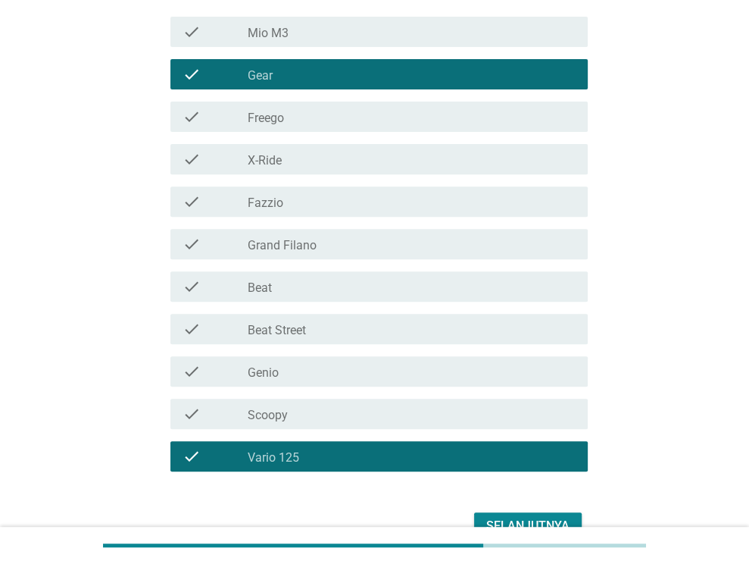
click at [279, 242] on label "Grand Filano" at bounding box center [282, 245] width 69 height 15
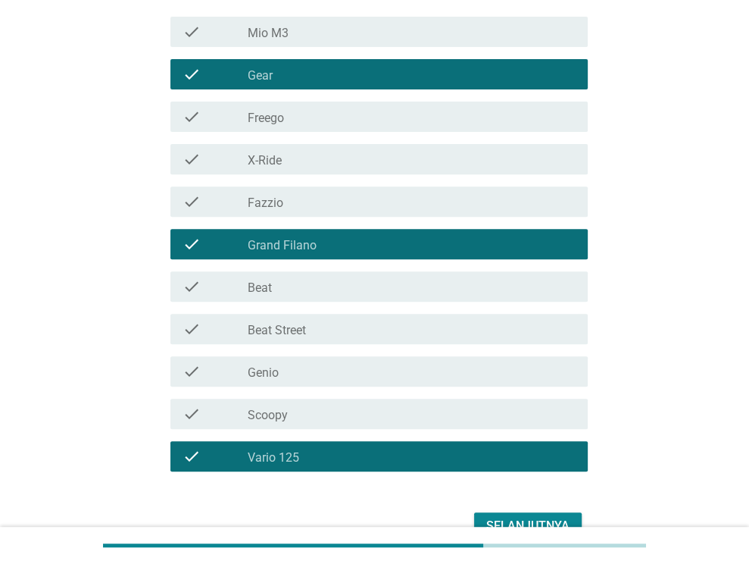
click at [324, 211] on div "check check_box_outline_blank Fazzio" at bounding box center [378, 201] width 417 height 30
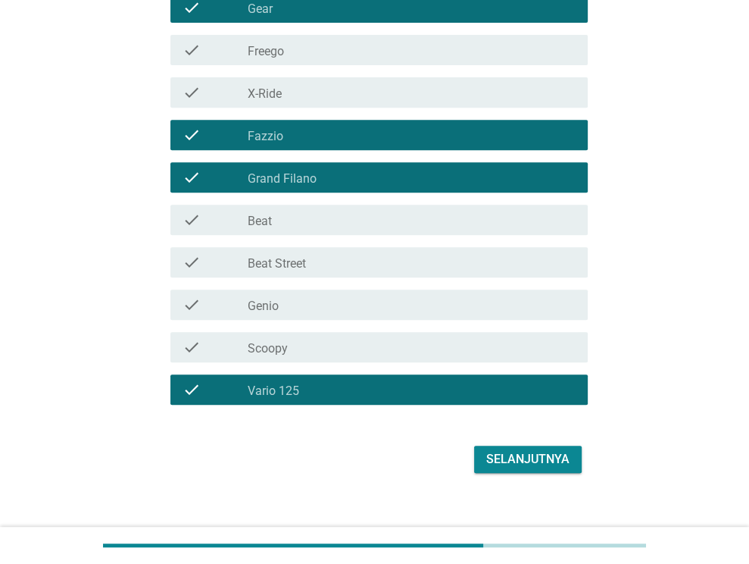
scroll to position [387, 0]
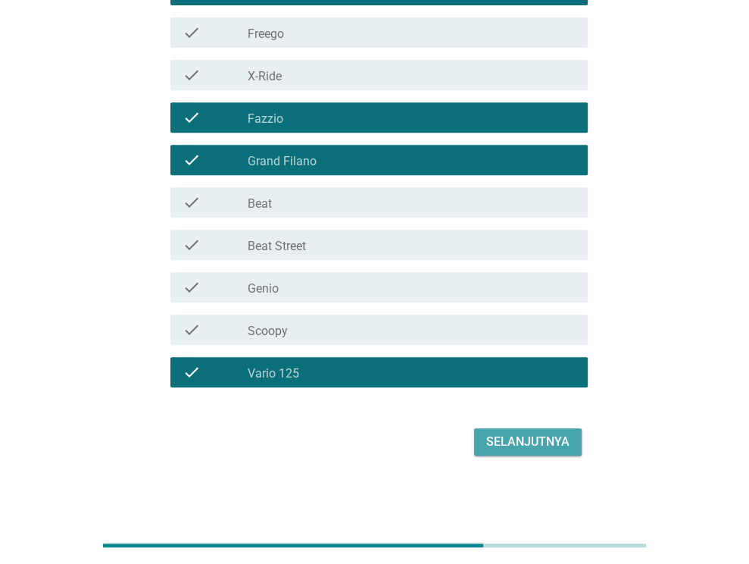
click at [542, 436] on div "Selanjutnya" at bounding box center [527, 441] width 83 height 18
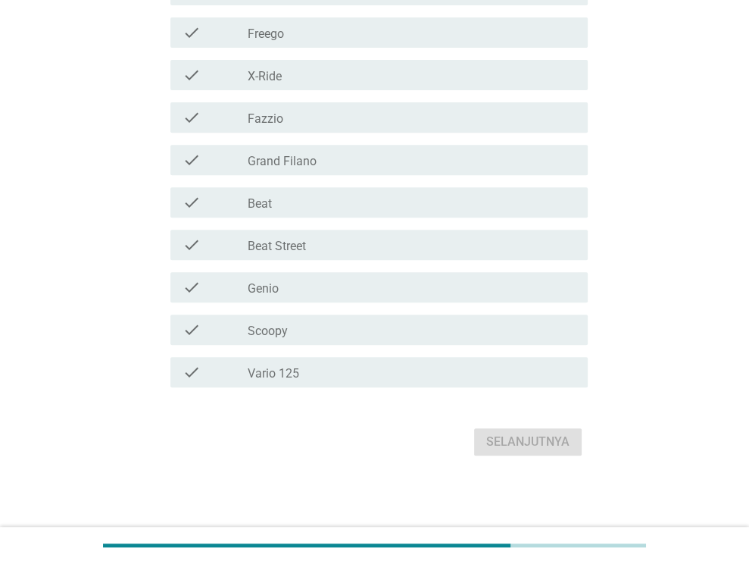
scroll to position [379, 0]
click at [290, 333] on div "check_box_outline_blank Scoopy" at bounding box center [412, 329] width 328 height 18
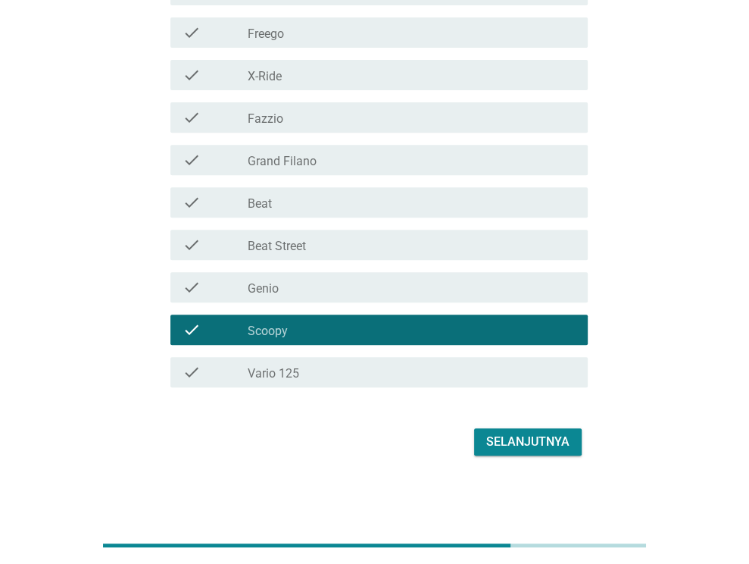
click at [293, 296] on div "check_box_outline_blank Genio" at bounding box center [412, 287] width 328 height 18
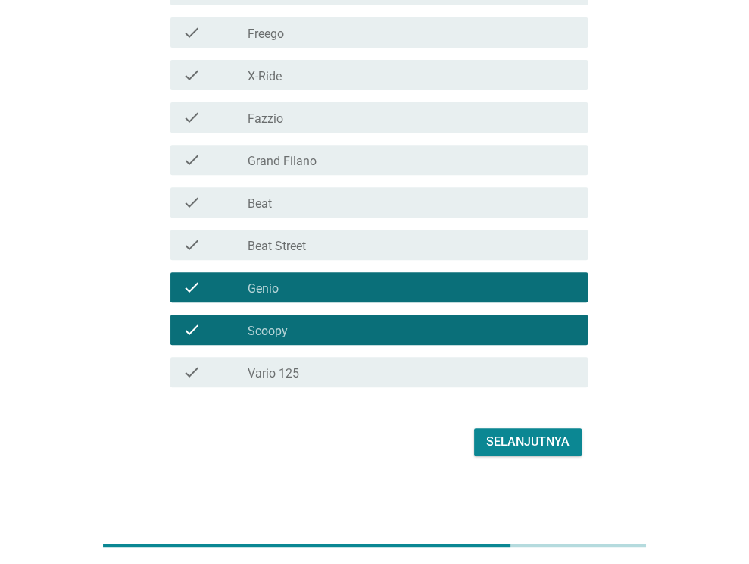
click at [299, 169] on label "Grand Filano" at bounding box center [282, 161] width 69 height 15
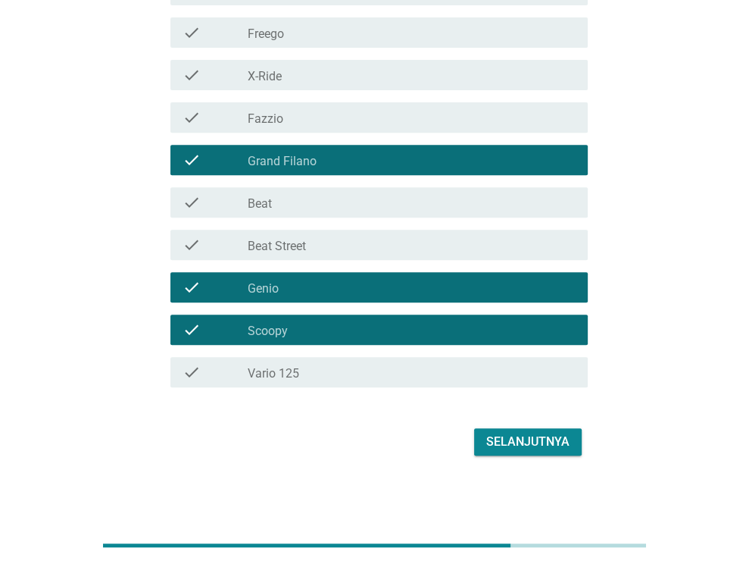
click at [288, 126] on div "check_box_outline_blank Fazzio" at bounding box center [412, 117] width 328 height 18
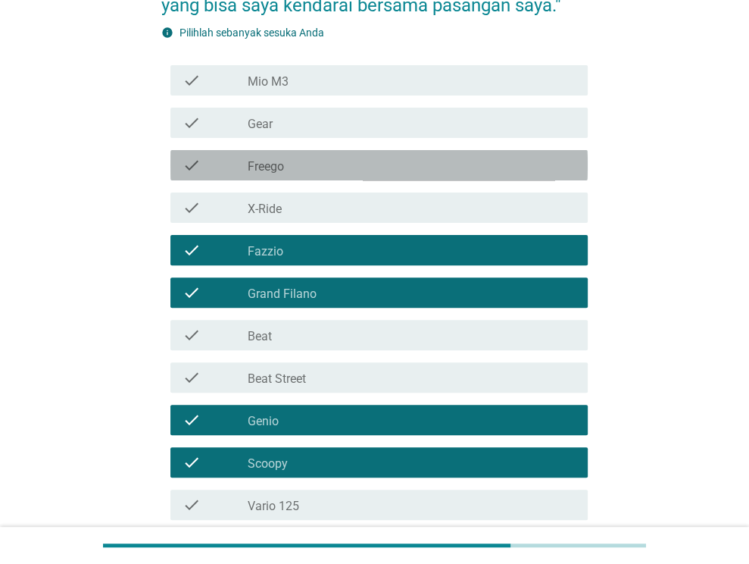
click at [257, 174] on label "Freego" at bounding box center [266, 166] width 36 height 15
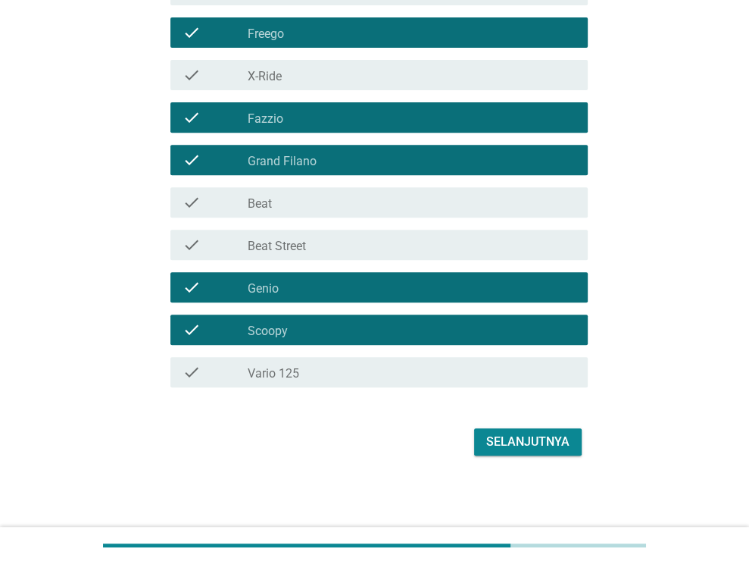
scroll to position [387, 0]
click at [509, 436] on div "Selanjutnya" at bounding box center [527, 441] width 83 height 18
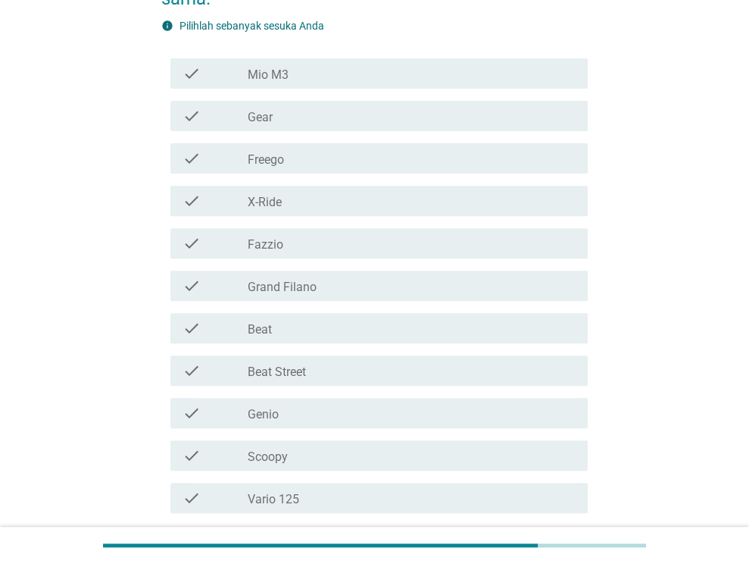
scroll to position [303, 0]
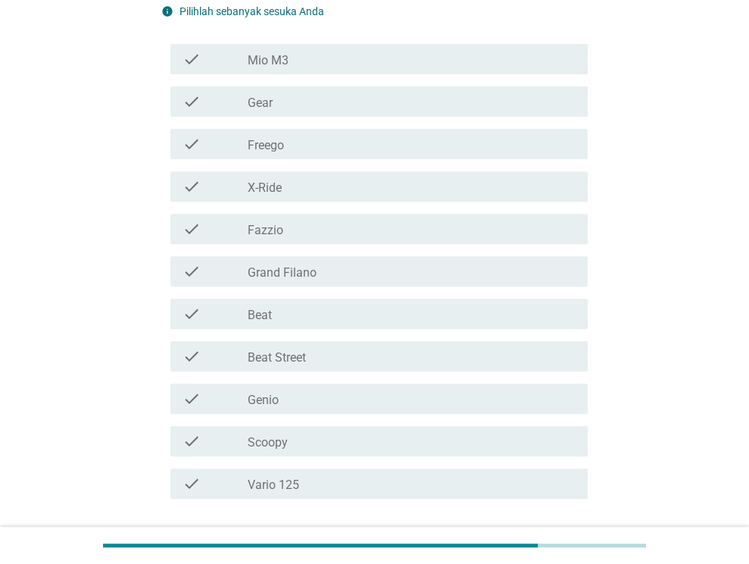
click at [309, 496] on div "check check_box_outline_blank Vario 125" at bounding box center [378, 483] width 417 height 30
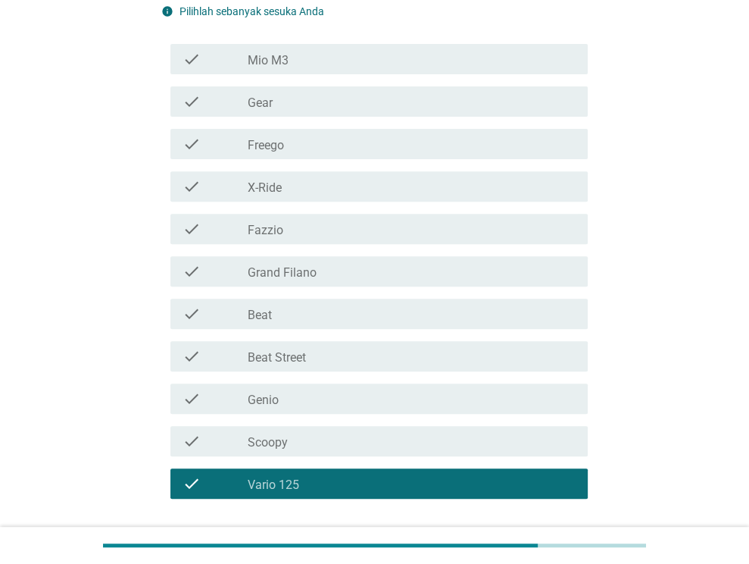
click at [276, 237] on label "Fazzio" at bounding box center [266, 230] width 36 height 15
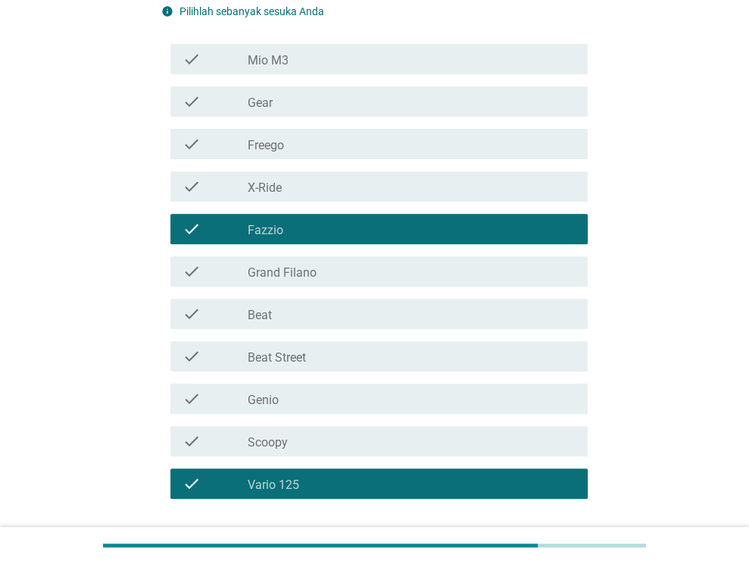
click at [300, 192] on div "check_box_outline_blank X-Ride" at bounding box center [412, 186] width 328 height 18
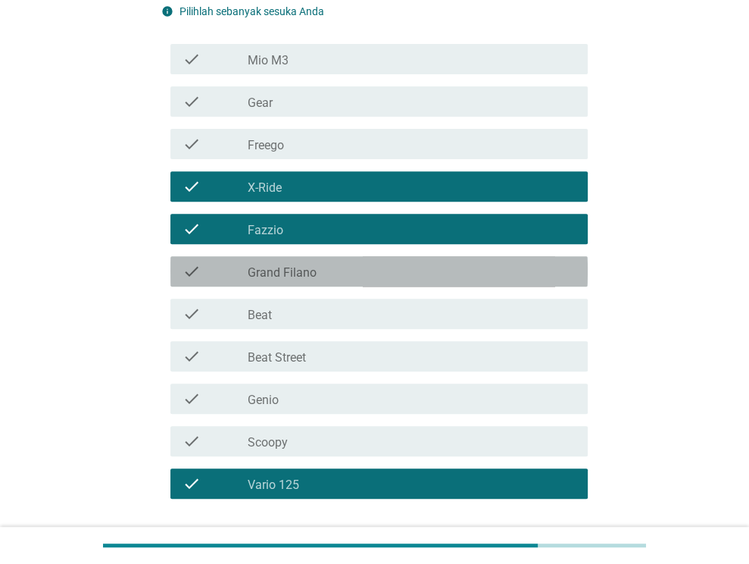
click at [299, 266] on label "Grand Filano" at bounding box center [282, 272] width 69 height 15
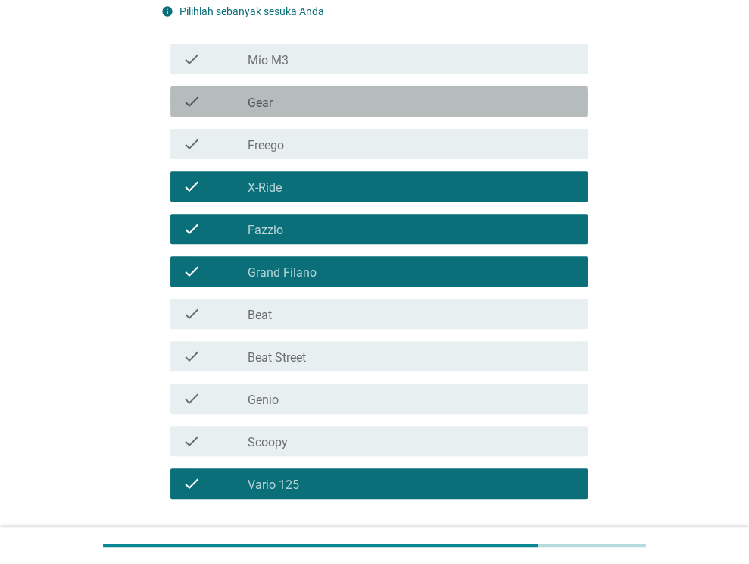
click at [291, 102] on div "check_box_outline_blank Gear" at bounding box center [412, 101] width 328 height 18
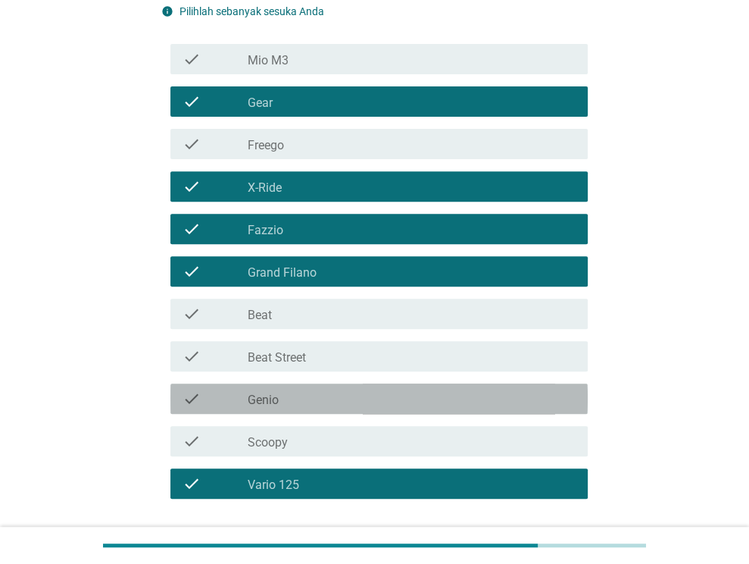
click at [287, 404] on div "check_box_outline_blank Genio" at bounding box center [412, 398] width 328 height 18
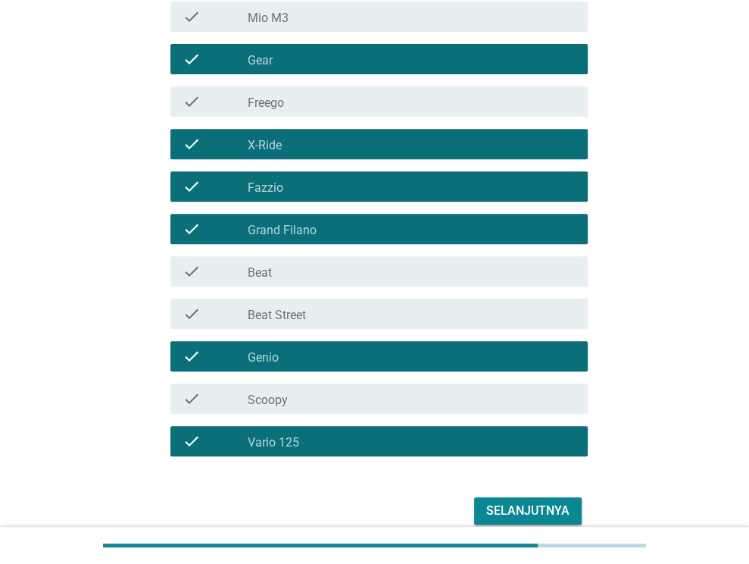
scroll to position [414, 0]
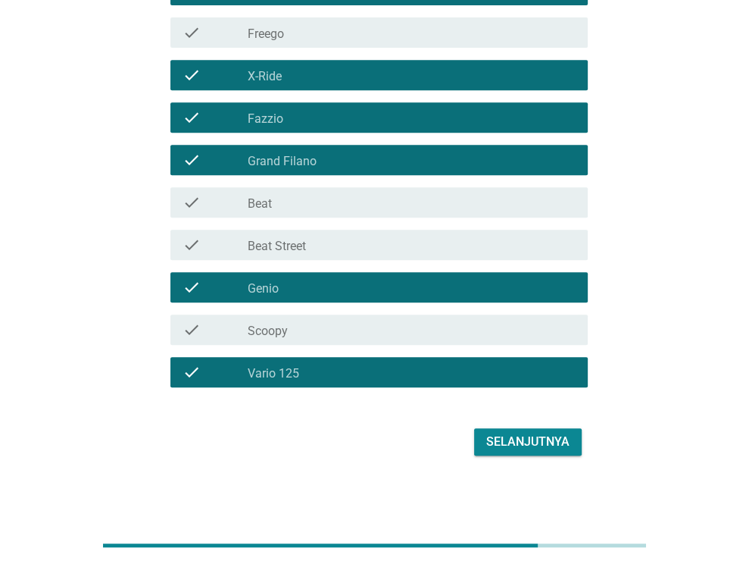
click at [524, 439] on div "Selanjutnya" at bounding box center [527, 441] width 83 height 18
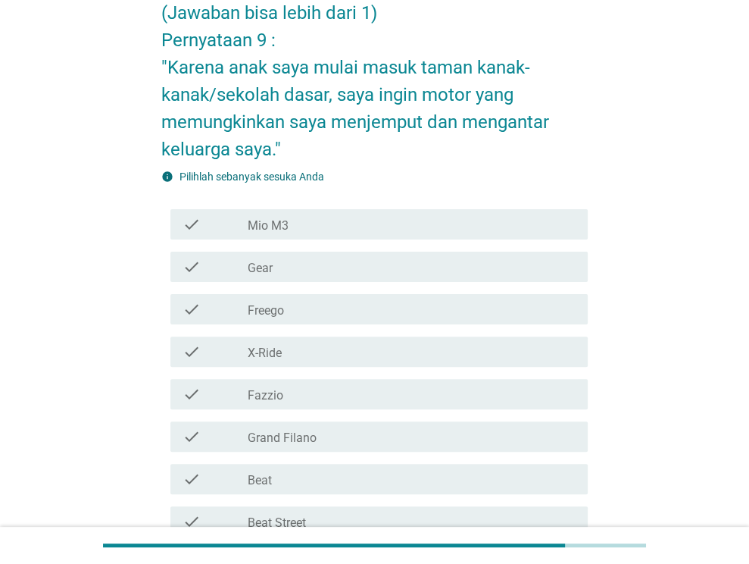
scroll to position [151, 0]
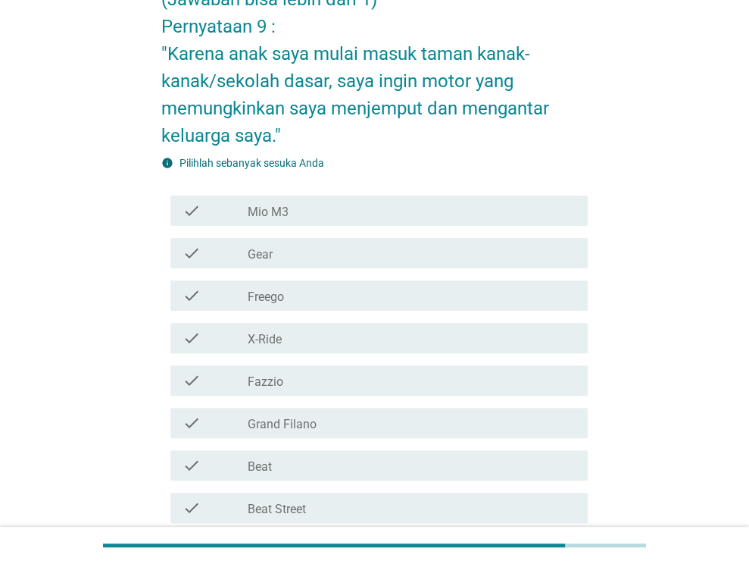
click at [419, 232] on div "check check_box_outline_blank Gear" at bounding box center [374, 253] width 426 height 42
click at [399, 302] on div "check_box_outline_blank Freego" at bounding box center [412, 295] width 328 height 18
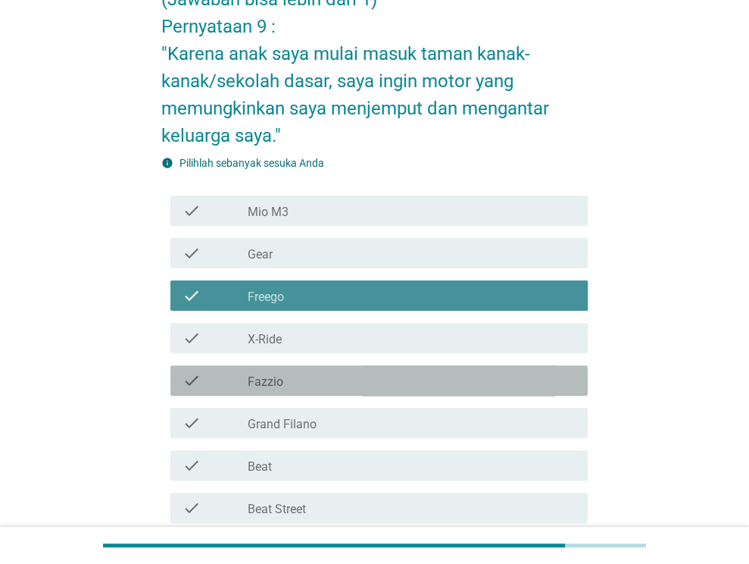
drag, startPoint x: 362, startPoint y: 386, endPoint x: 355, endPoint y: 443, distance: 57.2
click at [359, 405] on div "check check_box_outline_blank Mio M3 check check_box_outline_blank Gear check c…" at bounding box center [374, 422] width 426 height 467
drag, startPoint x: 355, startPoint y: 443, endPoint x: 364, endPoint y: 471, distance: 29.2
click at [361, 467] on div "check check_box_outline_blank Beat" at bounding box center [374, 465] width 426 height 42
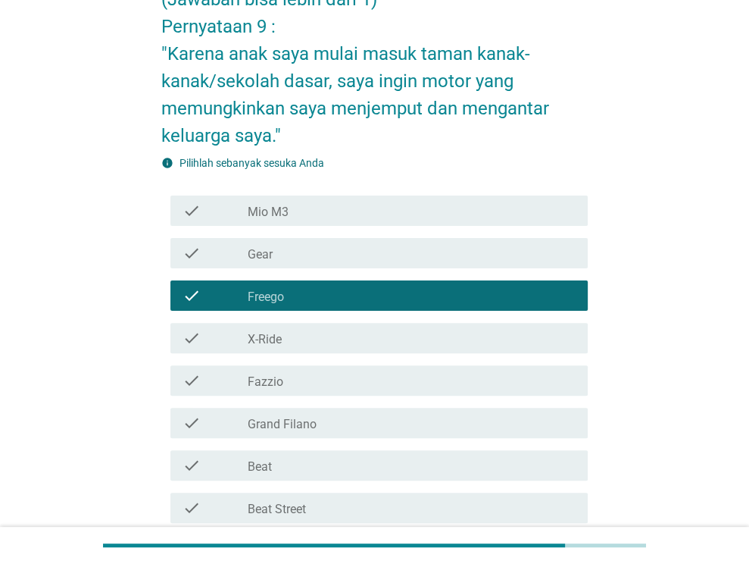
drag, startPoint x: 378, startPoint y: 494, endPoint x: 391, endPoint y: 511, distance: 21.7
click at [388, 511] on div "check check_box_outline_blank Beat Street" at bounding box center [378, 507] width 417 height 30
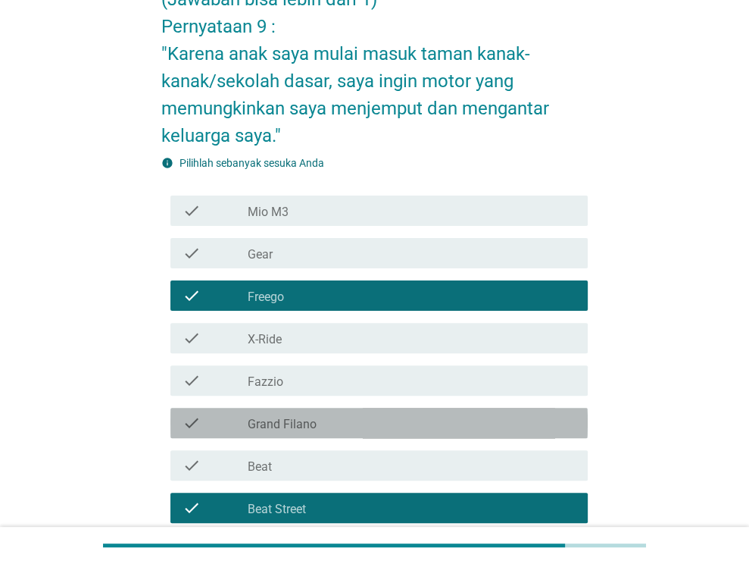
drag, startPoint x: 398, startPoint y: 432, endPoint x: 395, endPoint y: 395, distance: 37.9
click at [398, 418] on div "check check_box_outline_blank Grand Filano" at bounding box center [378, 422] width 417 height 30
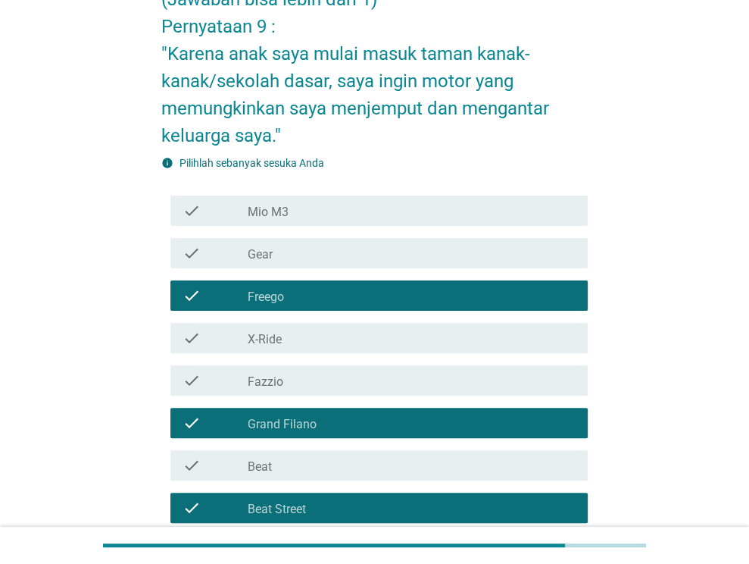
drag, startPoint x: 388, startPoint y: 349, endPoint x: 388, endPoint y: 305, distance: 43.9
click at [388, 348] on div "check check_box_outline_blank X-Ride" at bounding box center [374, 338] width 426 height 42
drag, startPoint x: 388, startPoint y: 305, endPoint x: 397, endPoint y: 301, distance: 10.2
click at [388, 304] on div "check check_box_outline_blank Freego" at bounding box center [378, 295] width 417 height 30
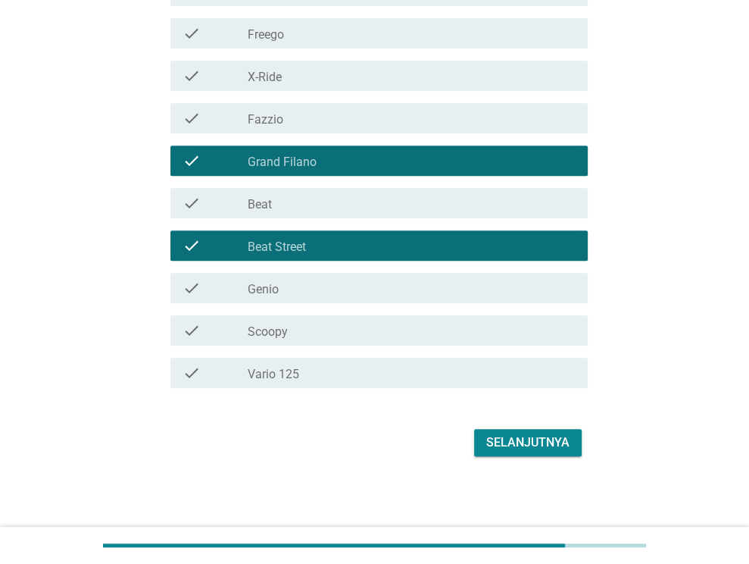
scroll to position [414, 0]
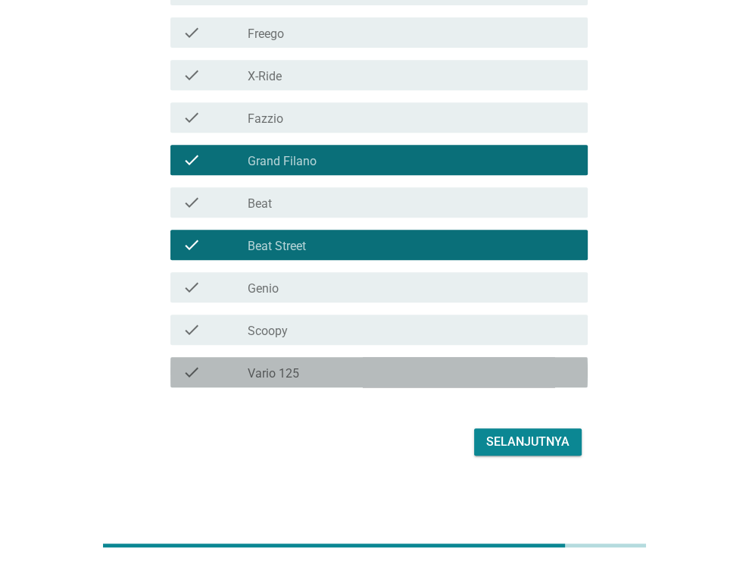
click at [333, 363] on div "check_box_outline_blank Vario 125" at bounding box center [412, 372] width 328 height 18
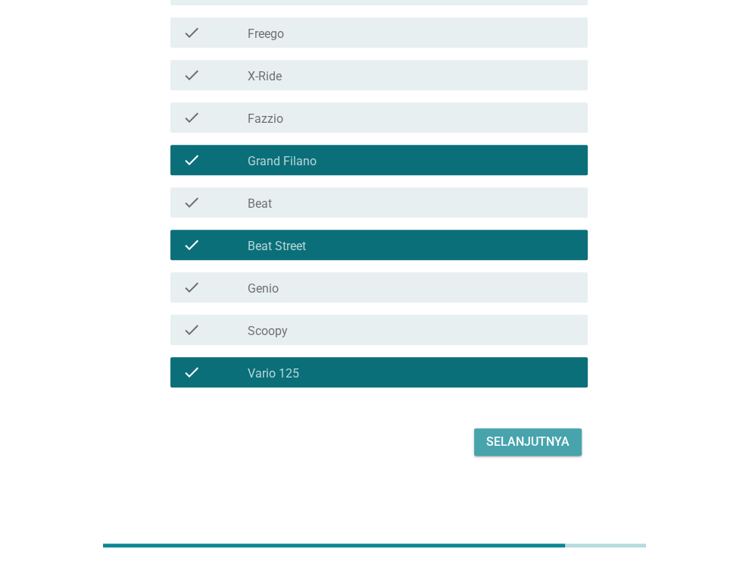
click at [537, 438] on div "Selanjutnya" at bounding box center [527, 441] width 83 height 18
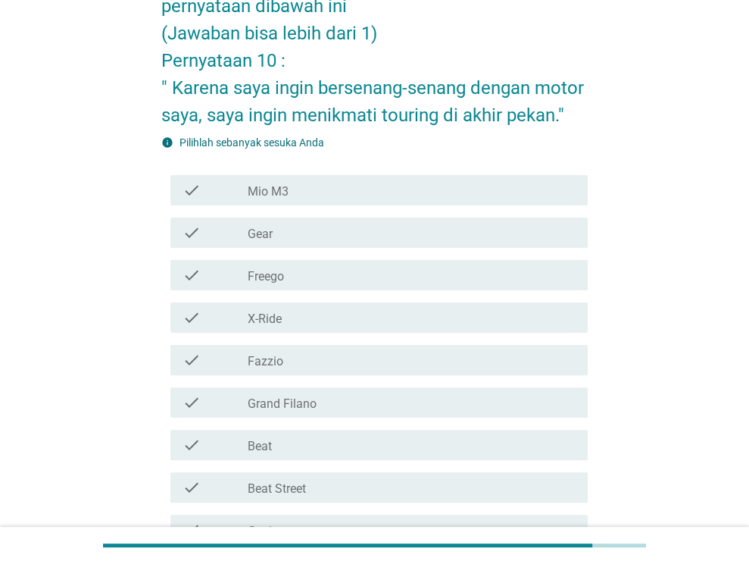
scroll to position [360, 0]
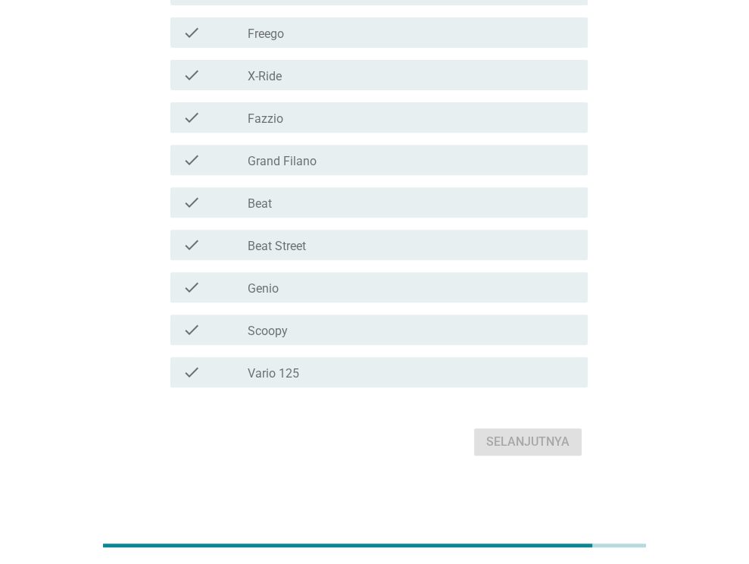
click at [245, 77] on div "check" at bounding box center [216, 75] width 66 height 18
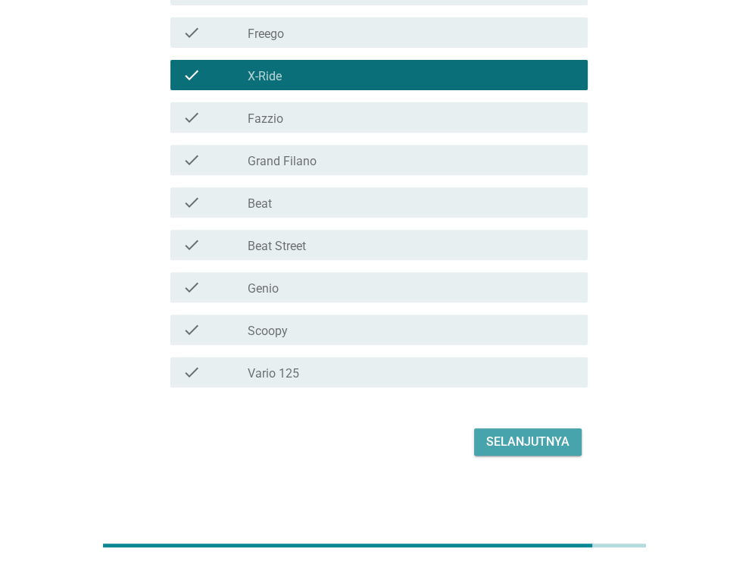
click at [529, 448] on div "Selanjutnya" at bounding box center [527, 441] width 83 height 18
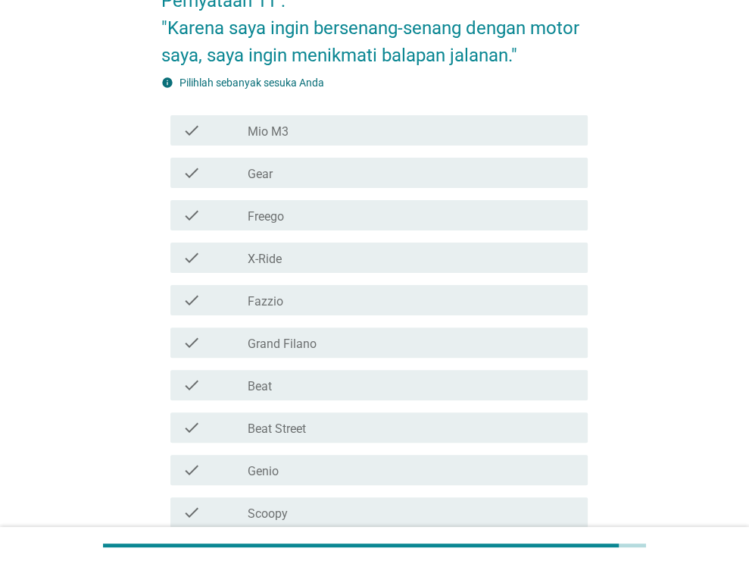
scroll to position [227, 0]
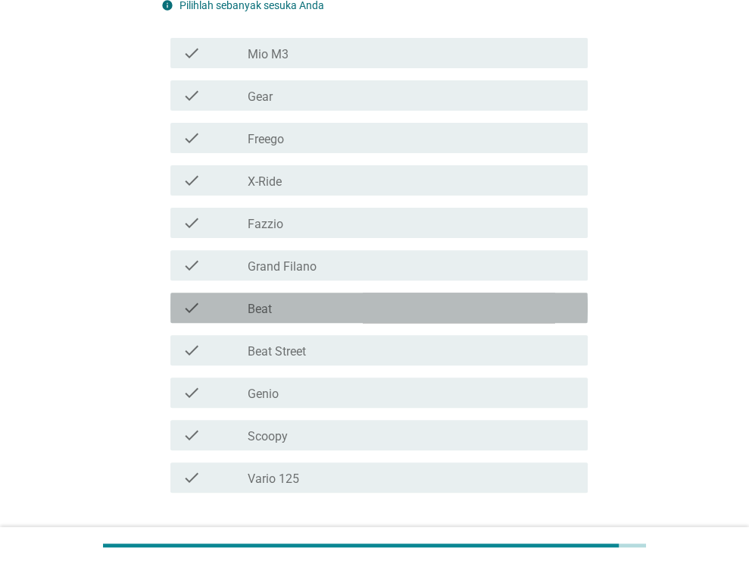
click at [301, 293] on div "check check_box_outline_blank Beat" at bounding box center [378, 307] width 417 height 30
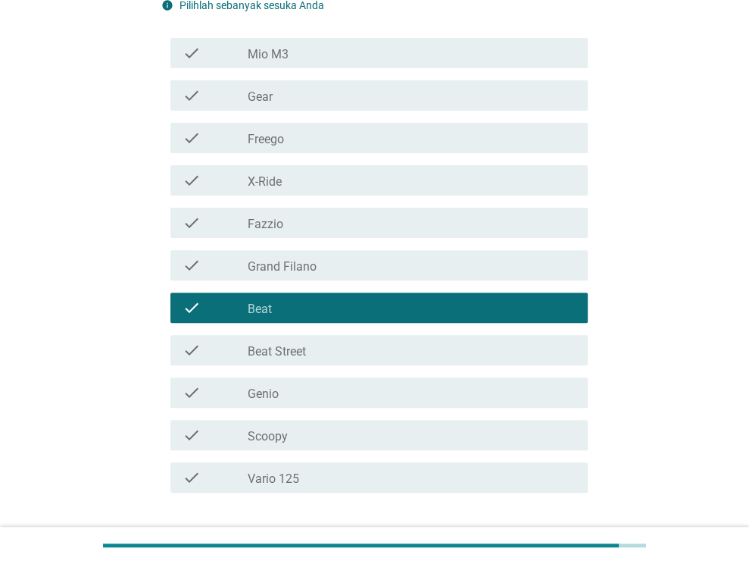
click at [320, 345] on div "check_box_outline_blank Beat Street" at bounding box center [412, 350] width 328 height 18
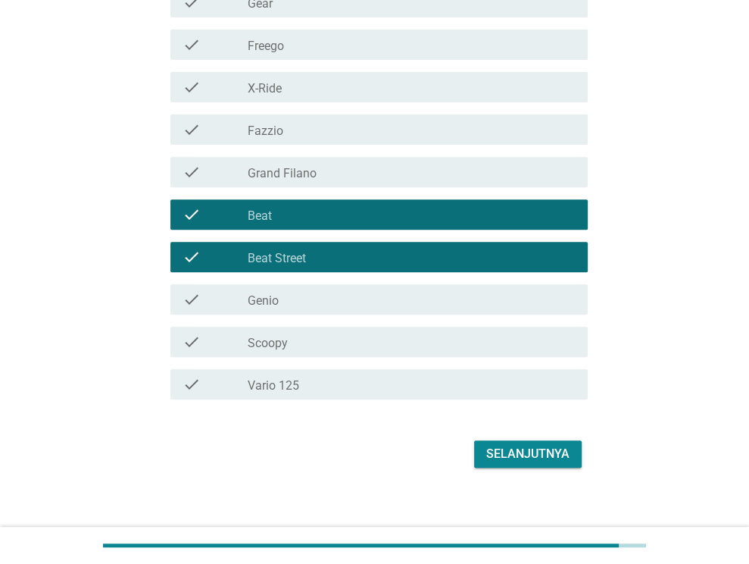
scroll to position [333, 0]
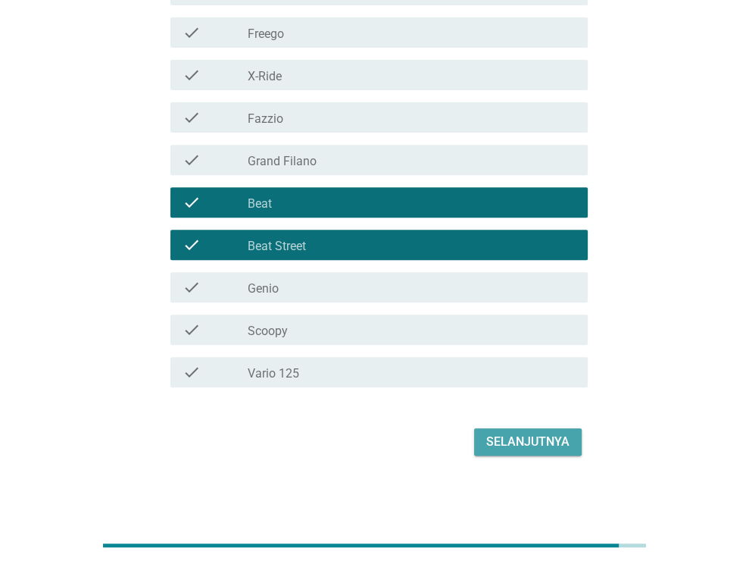
click at [546, 445] on div "Selanjutnya" at bounding box center [527, 441] width 83 height 18
